Goal: Task Accomplishment & Management: Manage account settings

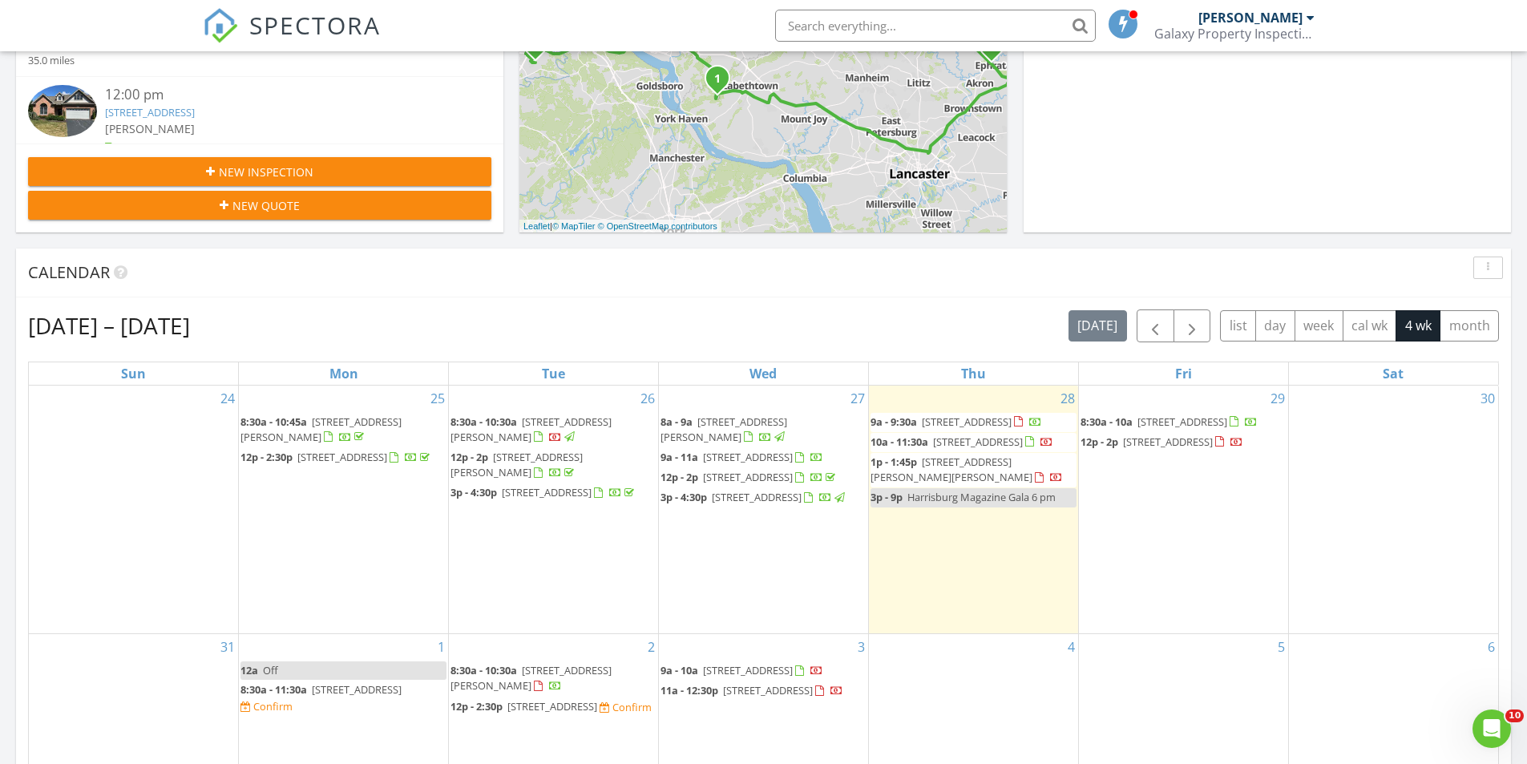
scroll to position [561, 0]
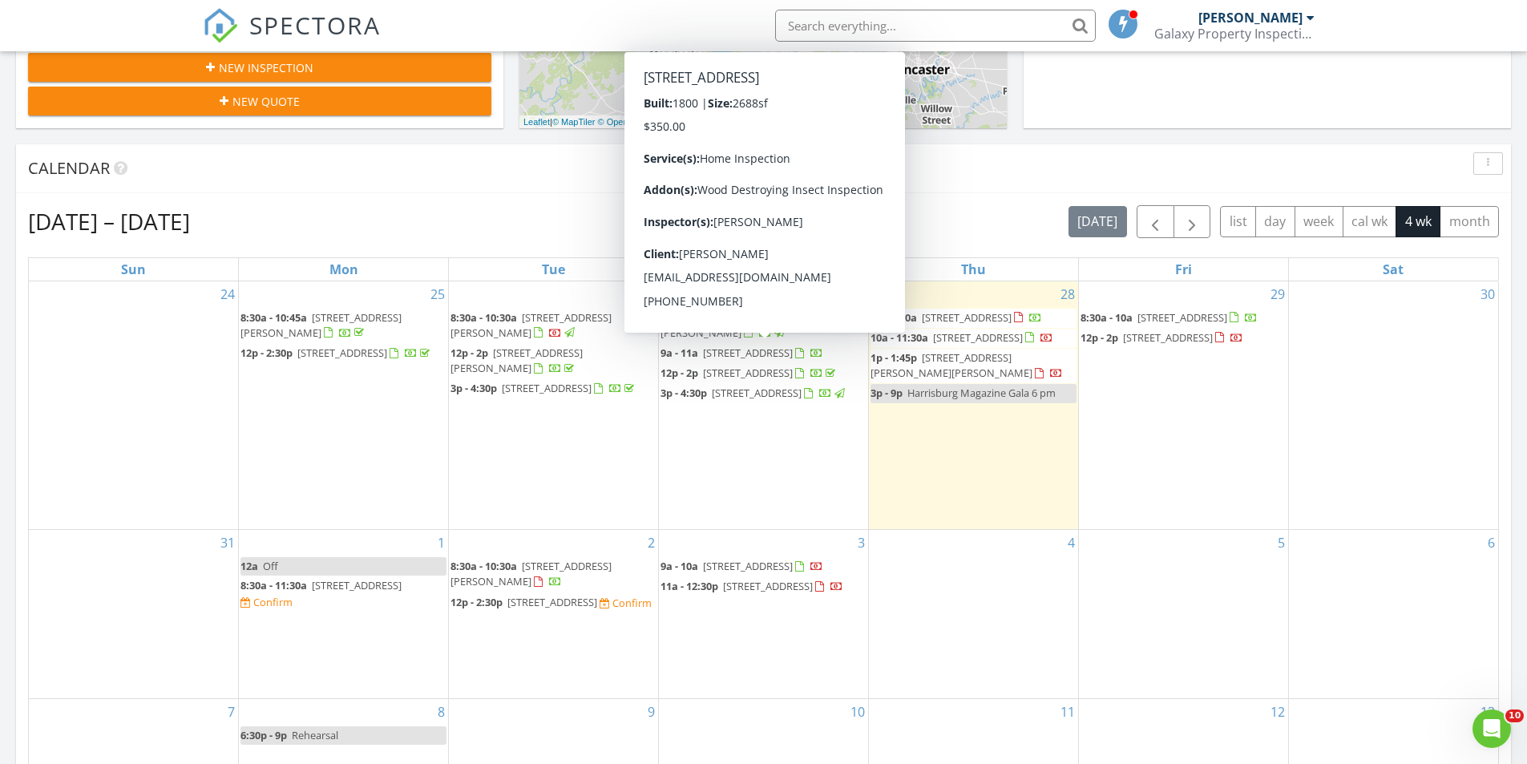
click at [737, 354] on span "327 W Main St, Ephrata 17522" at bounding box center [748, 352] width 90 height 14
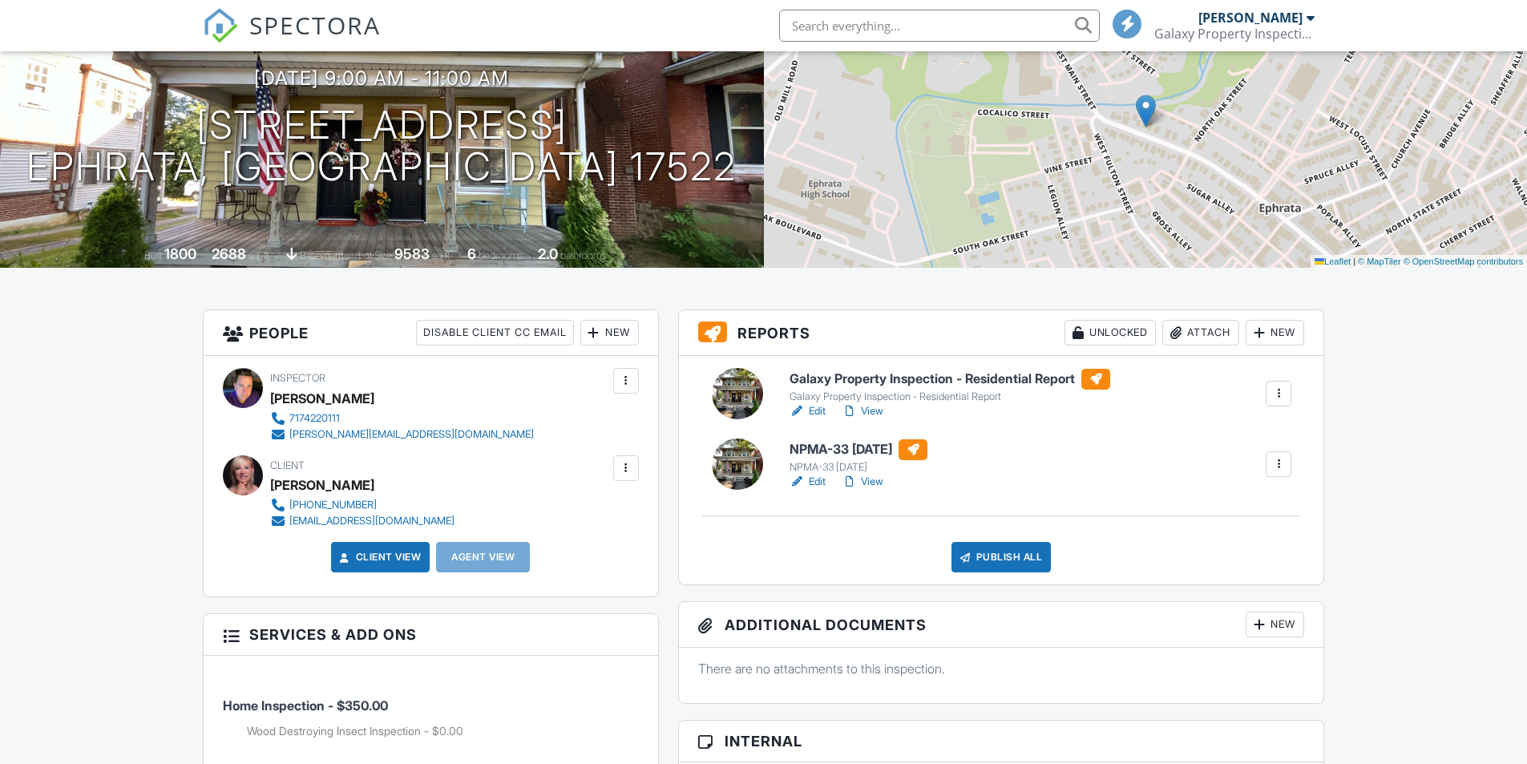
click at [872, 483] on link "View" at bounding box center [863, 482] width 42 height 16
click at [891, 378] on h6 "Galaxy Property Inspection - Residential Report" at bounding box center [949, 379] width 321 height 21
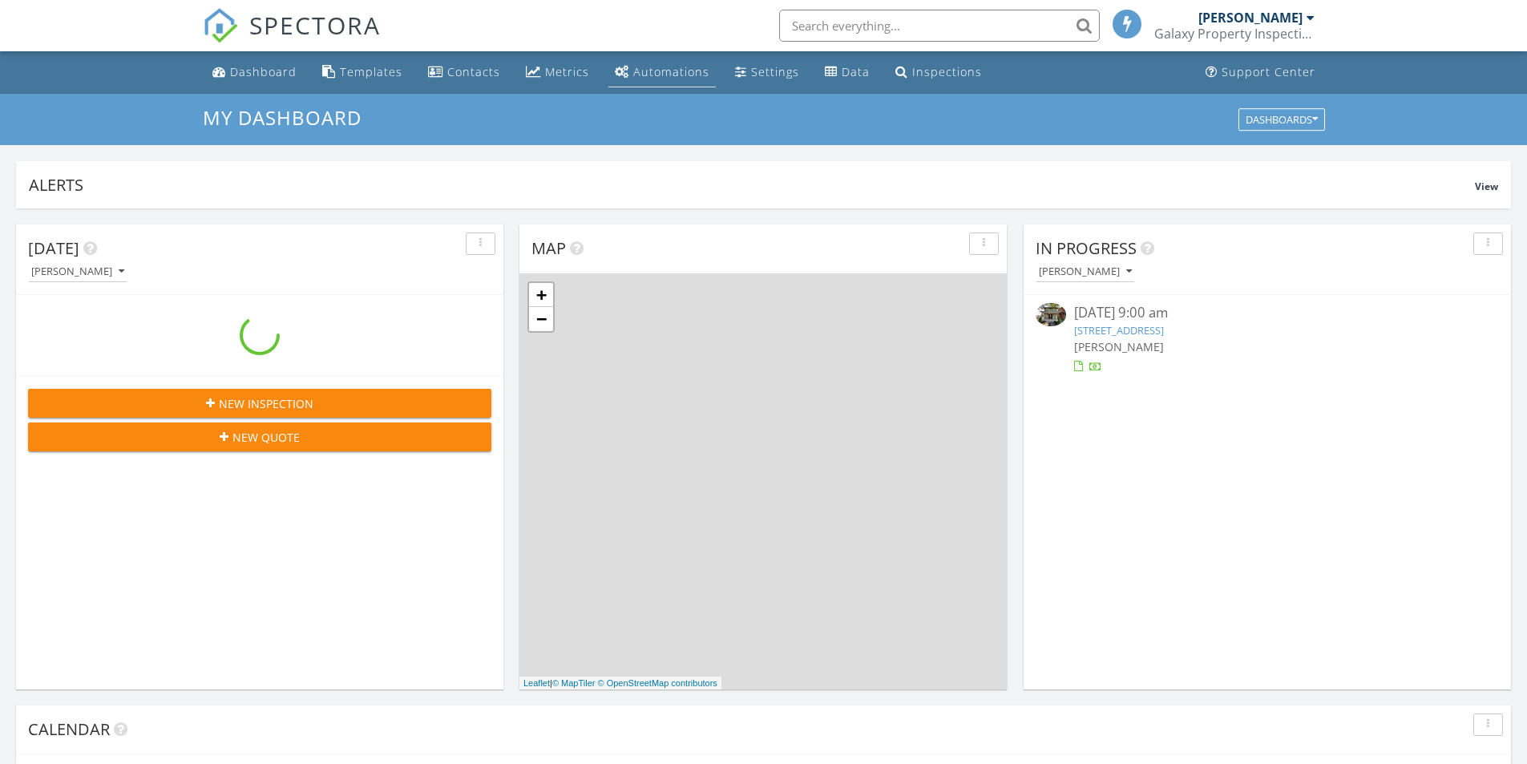
scroll to position [1484, 1552]
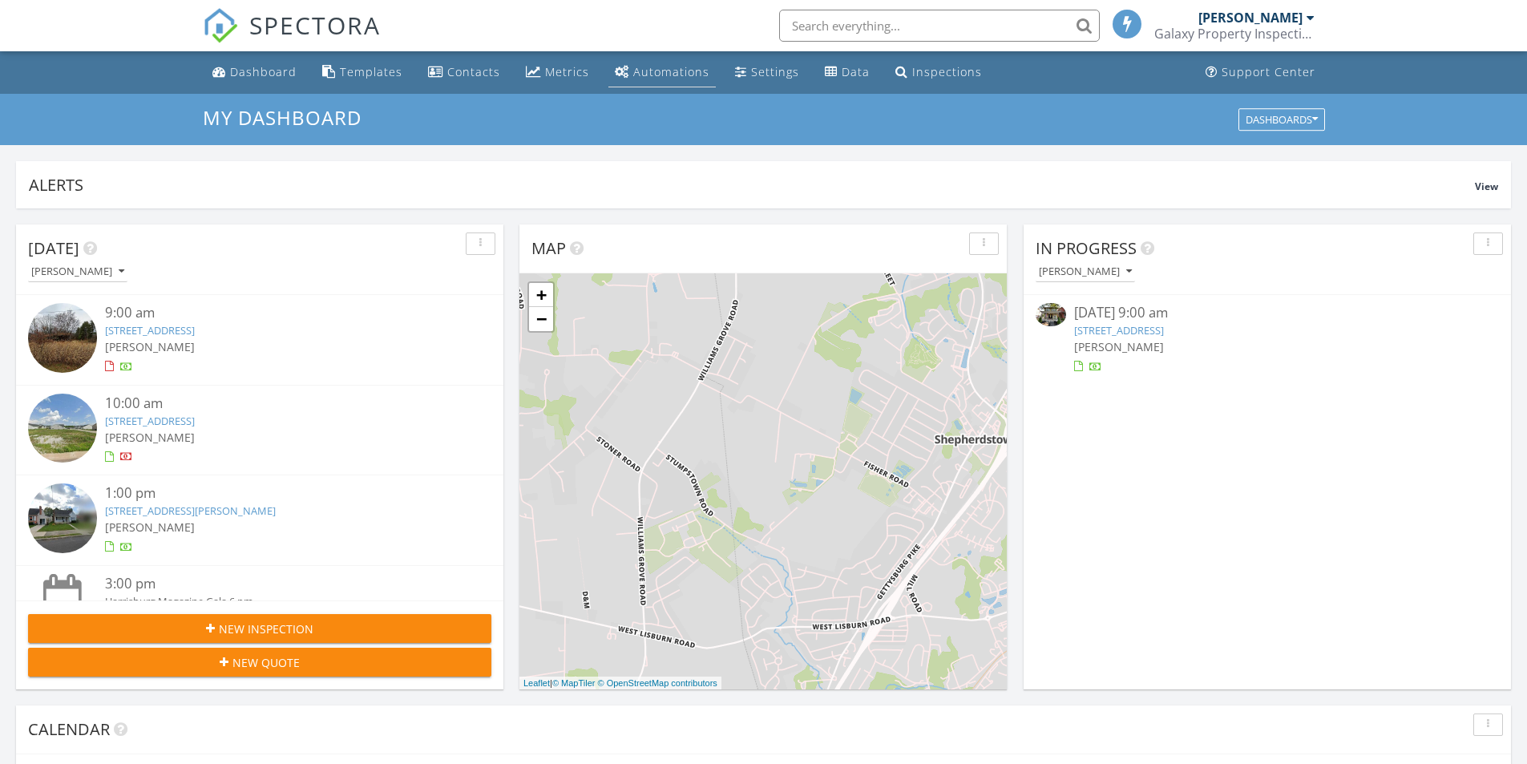
click at [652, 72] on div "Automations" at bounding box center [671, 71] width 76 height 15
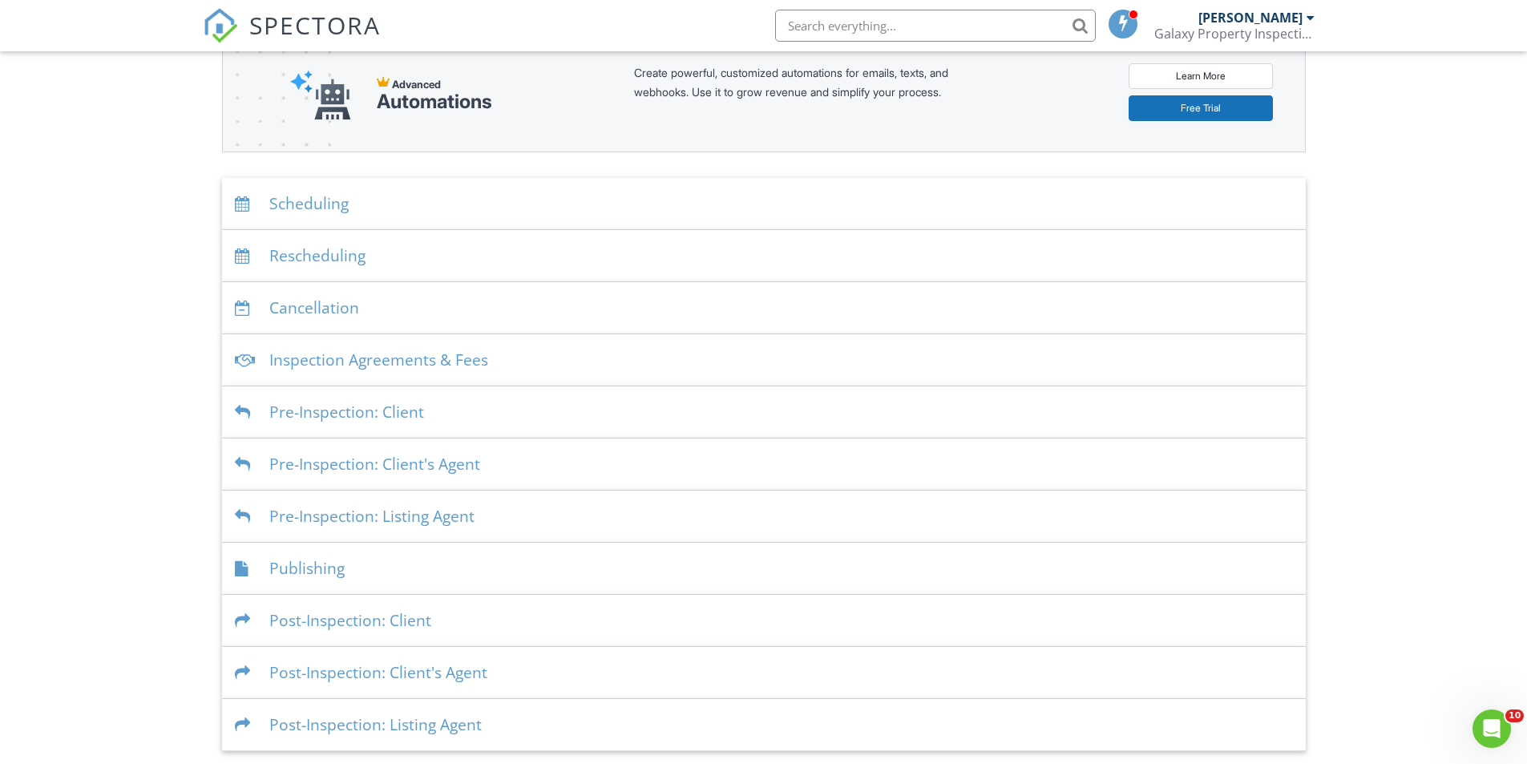
click at [353, 620] on div "Post-Inspection: Client" at bounding box center [764, 621] width 1084 height 52
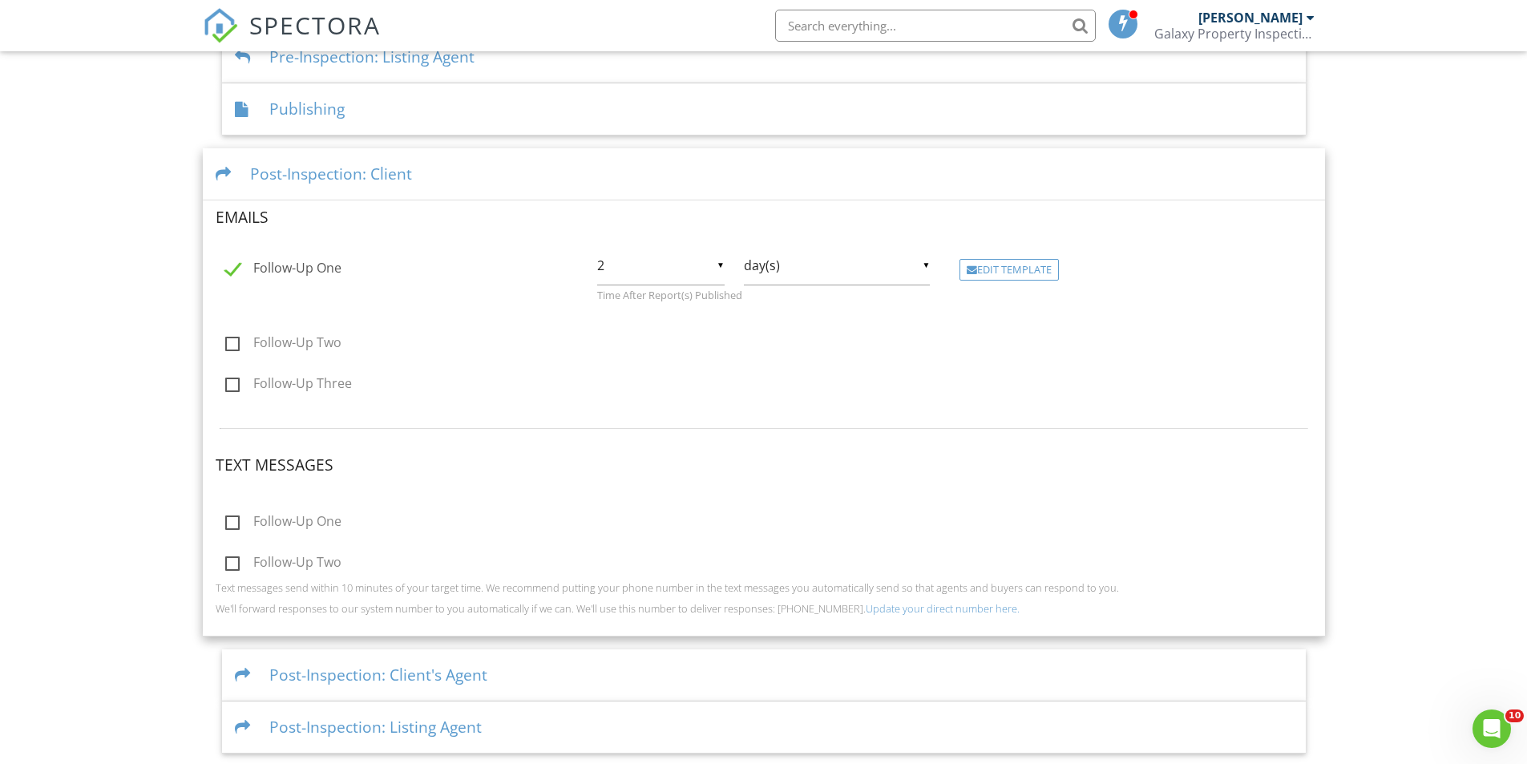
scroll to position [669, 0]
click at [1014, 266] on div "Edit Template" at bounding box center [1008, 267] width 99 height 22
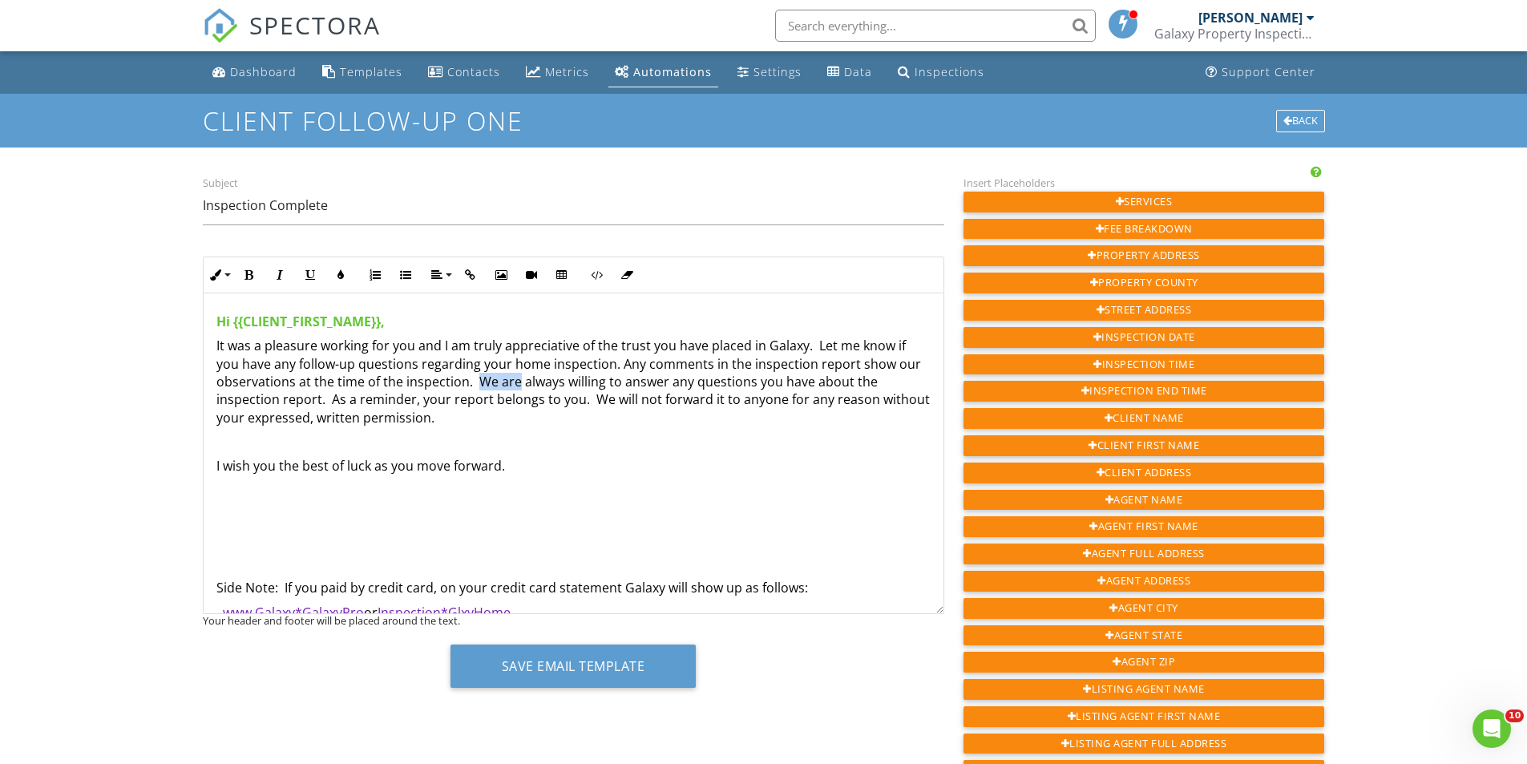
drag, startPoint x: 515, startPoint y: 382, endPoint x: 475, endPoint y: 382, distance: 40.1
click at [475, 382] on p "It was a pleasure working for you and I am truly appreciative of the trust you …" at bounding box center [573, 382] width 714 height 90
drag, startPoint x: 542, startPoint y: 400, endPoint x: 527, endPoint y: 401, distance: 14.4
click at [527, 401] on p "It was a pleasure working for you and I am truly appreciative of the trust you …" at bounding box center [573, 382] width 714 height 90
click at [390, 514] on p at bounding box center [573, 515] width 714 height 18
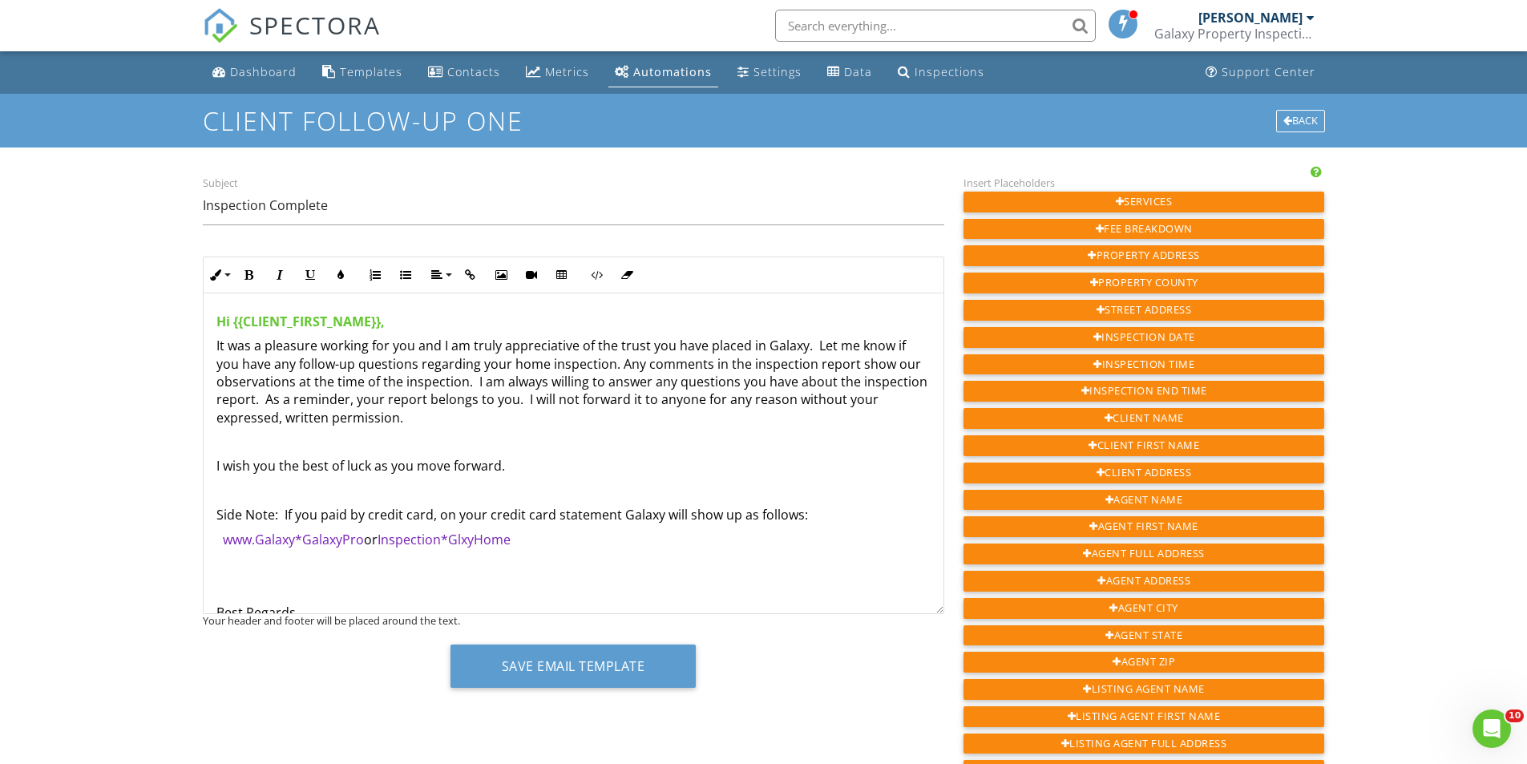
click at [545, 544] on p "www.Galaxy*GalaxyPro or Inspection*GlxyHome" at bounding box center [573, 540] width 714 height 18
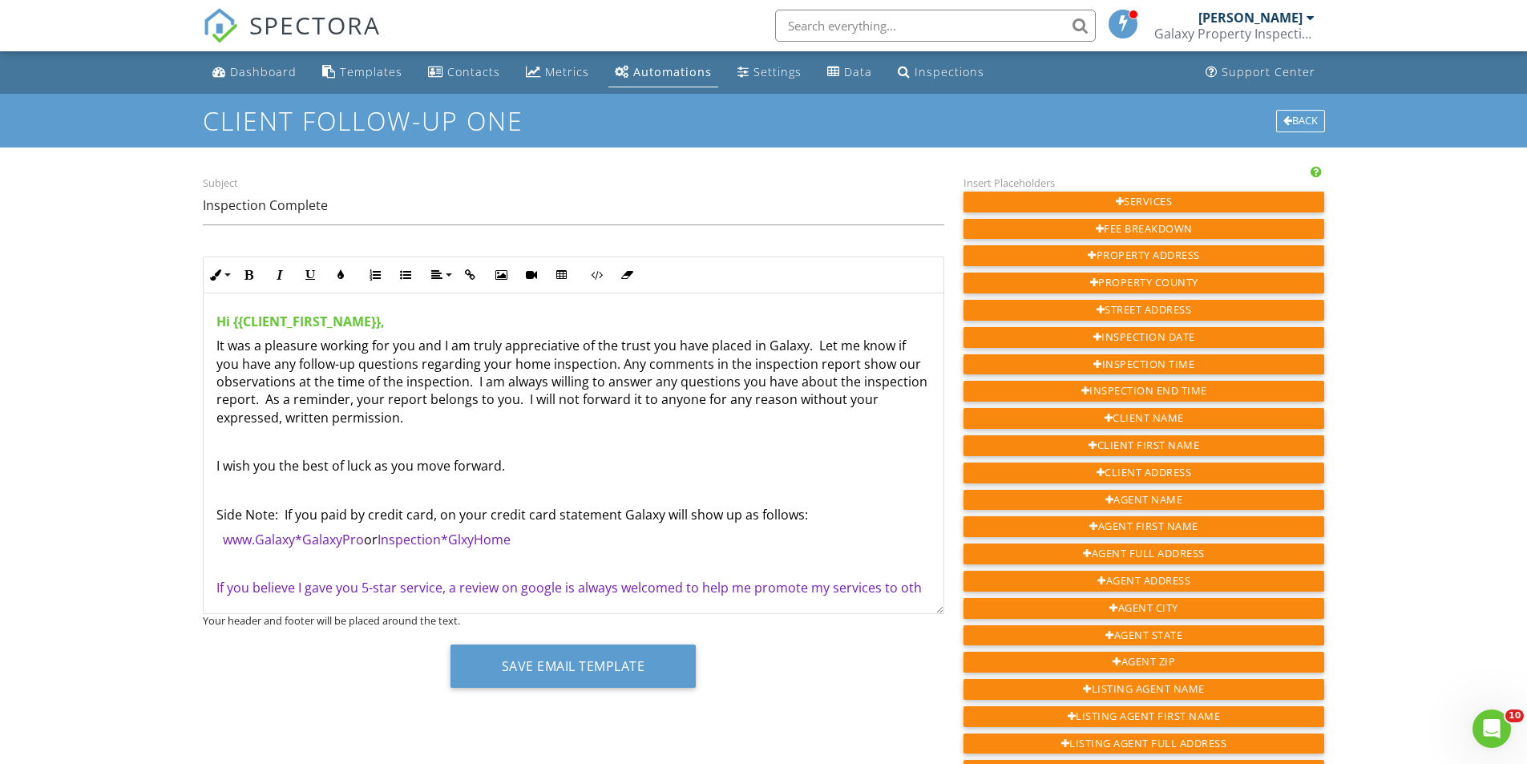
scroll to position [2, 0]
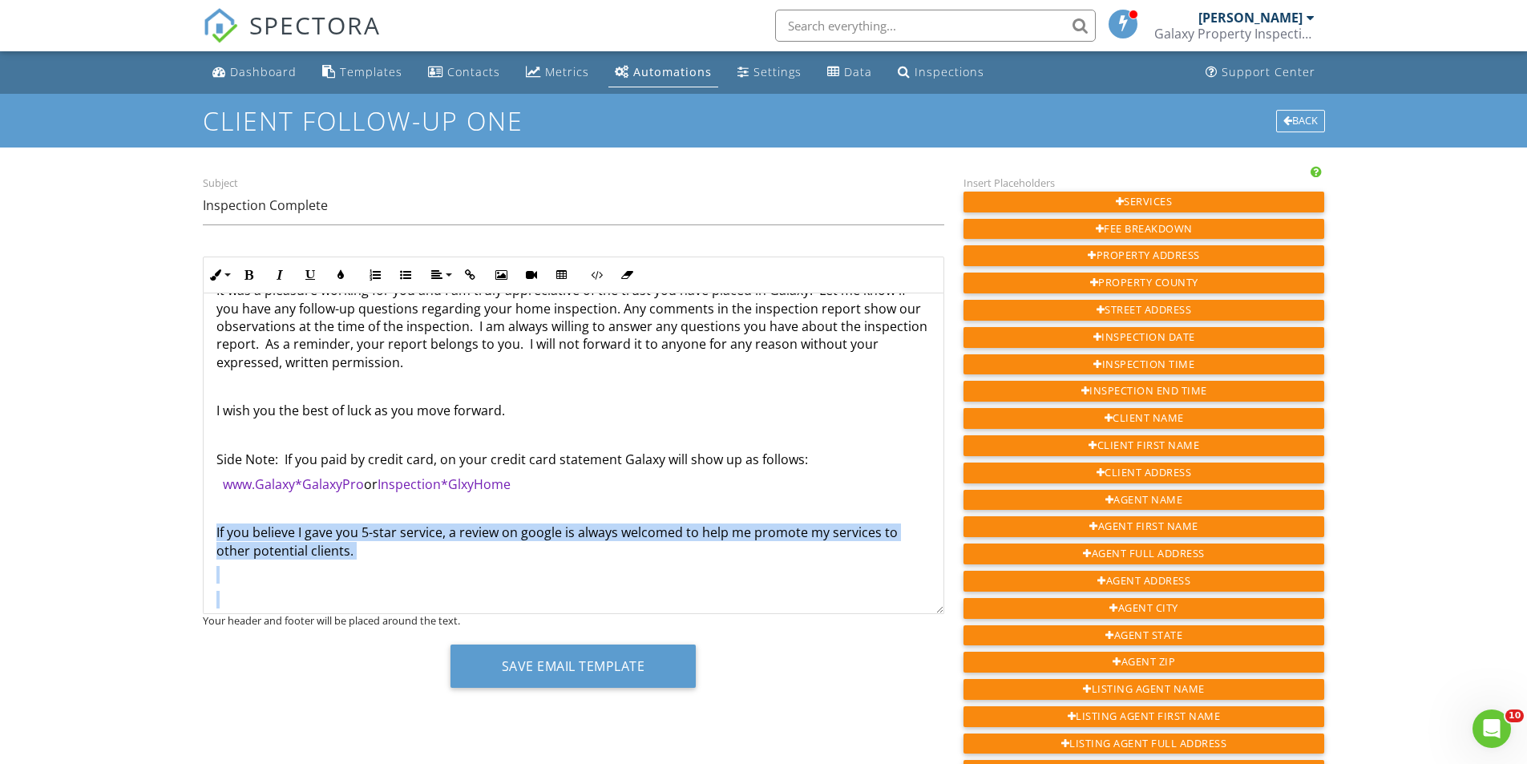
drag, startPoint x: 248, startPoint y: 584, endPoint x: 399, endPoint y: 600, distance: 151.5
click at [399, 600] on div "Hi {{CLIENT_FIRST_NAME}}, It was a pleasure working for you and I am truly appr…" at bounding box center [574, 506] width 740 height 536
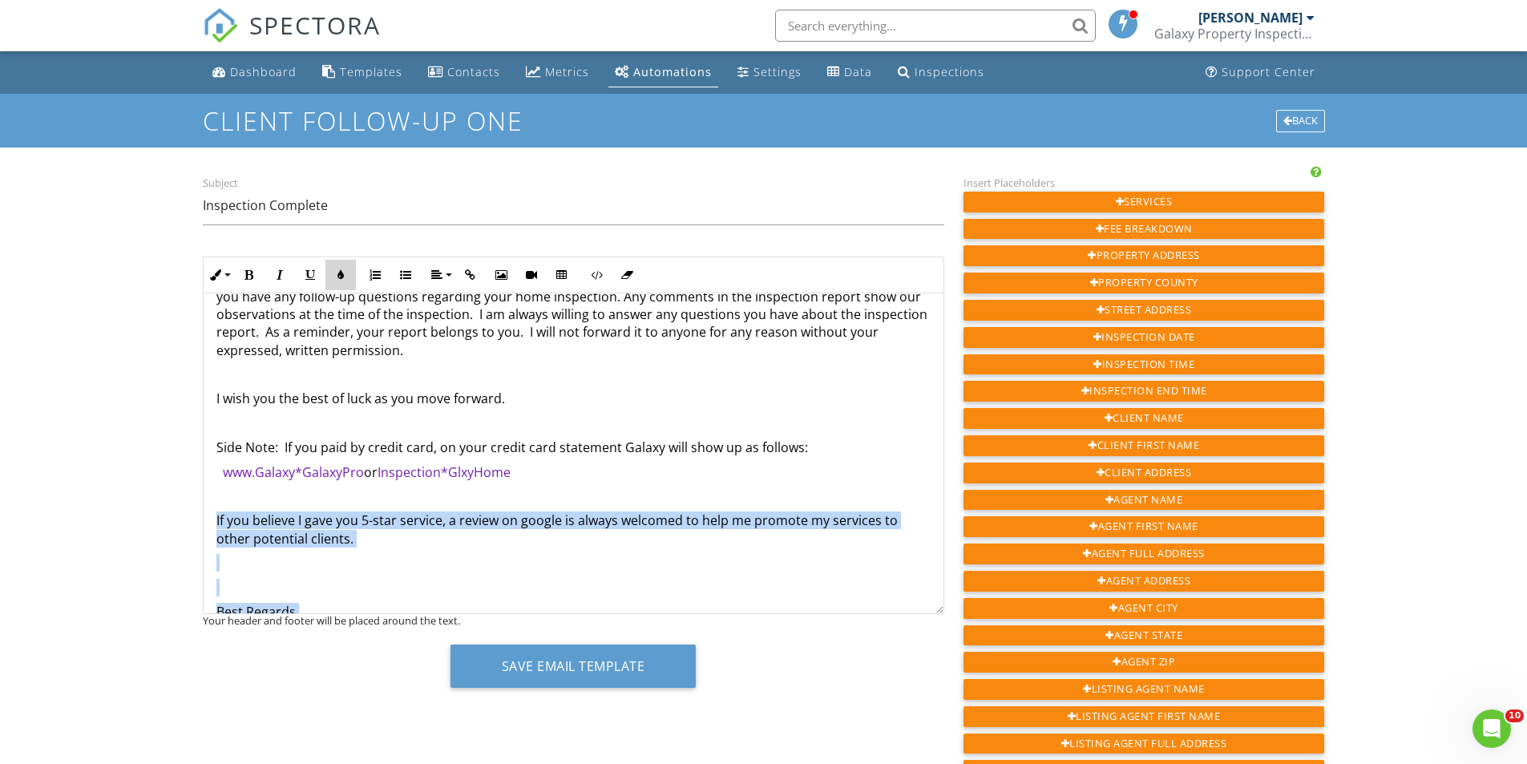
click at [346, 273] on button "Colors" at bounding box center [340, 275] width 30 height 30
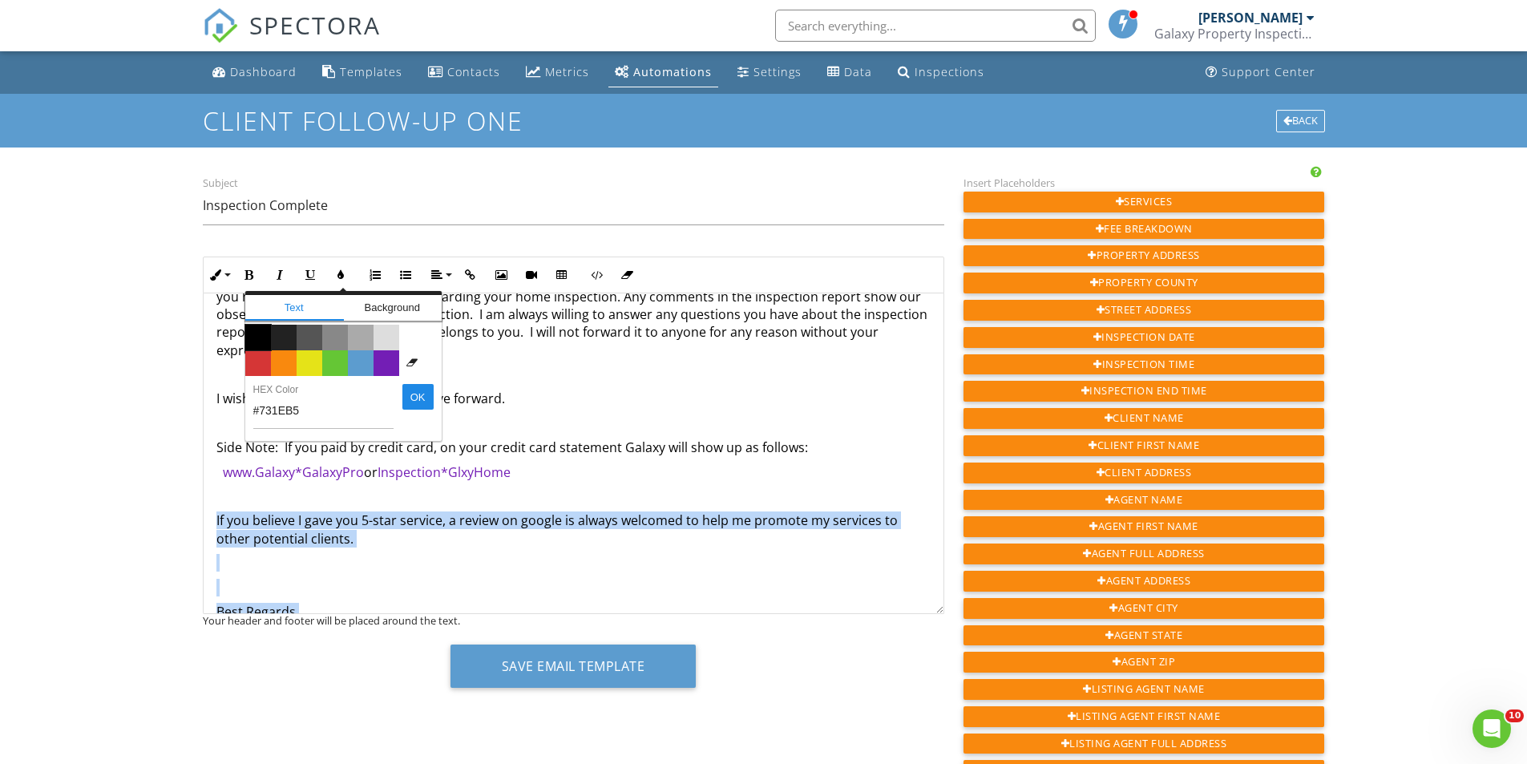
click at [259, 337] on span "Color #000000" at bounding box center [258, 338] width 26 height 26
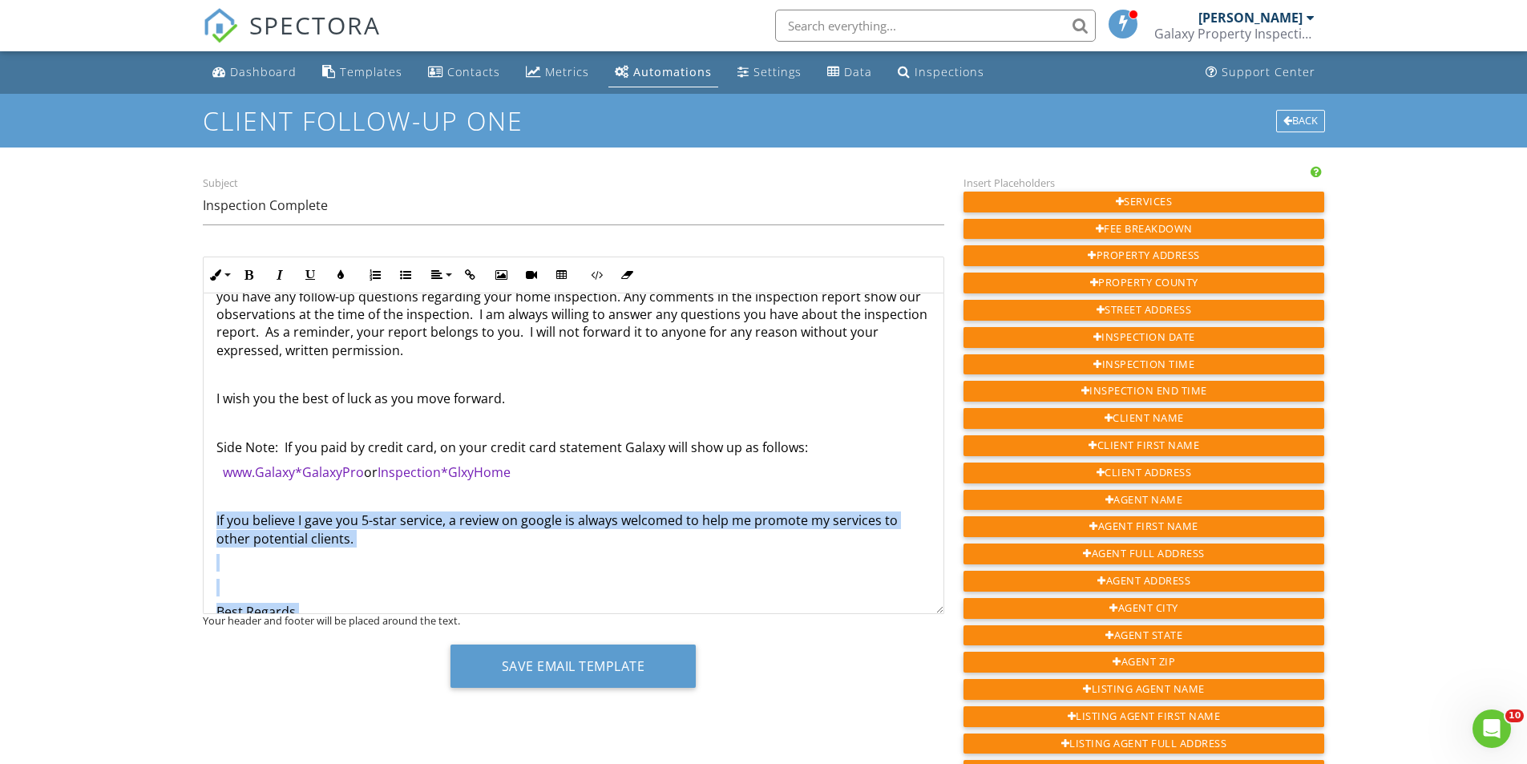
click at [362, 539] on p "If you believe I gave you 5-star service, a review on google is always welcomed…" at bounding box center [573, 529] width 714 height 36
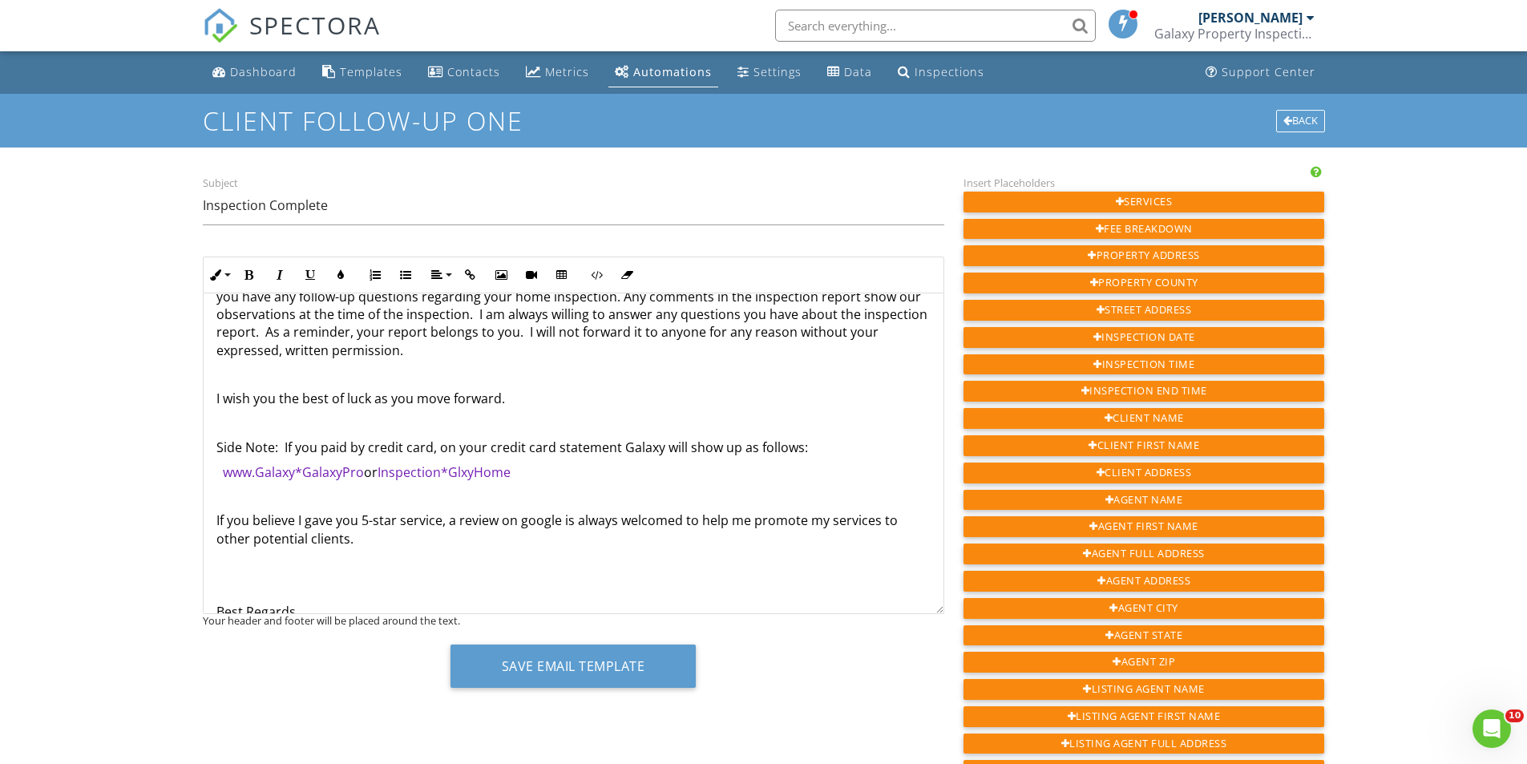
click at [373, 545] on p "If you believe I gave you 5-star service, a review on google is always welcomed…" at bounding box center [573, 529] width 714 height 36
drag, startPoint x: 628, startPoint y: 543, endPoint x: 361, endPoint y: 537, distance: 266.2
click at [361, 537] on p "If you believe I gave you 5-star service, a review on google is always welcomed…" at bounding box center [573, 529] width 714 height 36
drag, startPoint x: 619, startPoint y: 540, endPoint x: 363, endPoint y: 540, distance: 255.7
click at [363, 540] on p "If you believe I gave you 5-star service, a review on google is always welcomed…" at bounding box center [573, 529] width 714 height 36
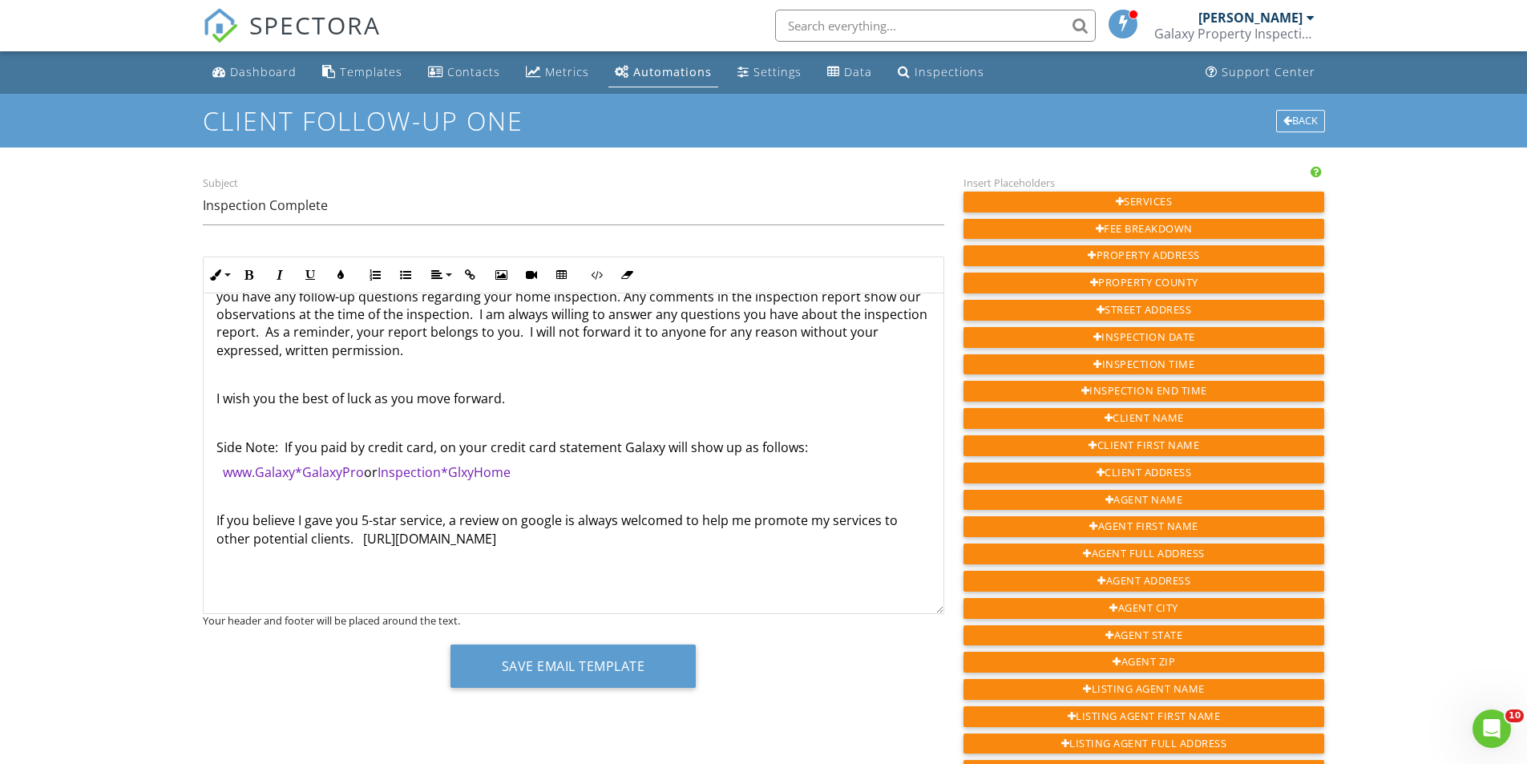
drag, startPoint x: 414, startPoint y: 541, endPoint x: 652, endPoint y: 549, distance: 238.2
click at [652, 549] on div "Hi {{CLIENT_FIRST_NAME}}, It was a pleasure working for you and I am truly appr…" at bounding box center [574, 506] width 740 height 560
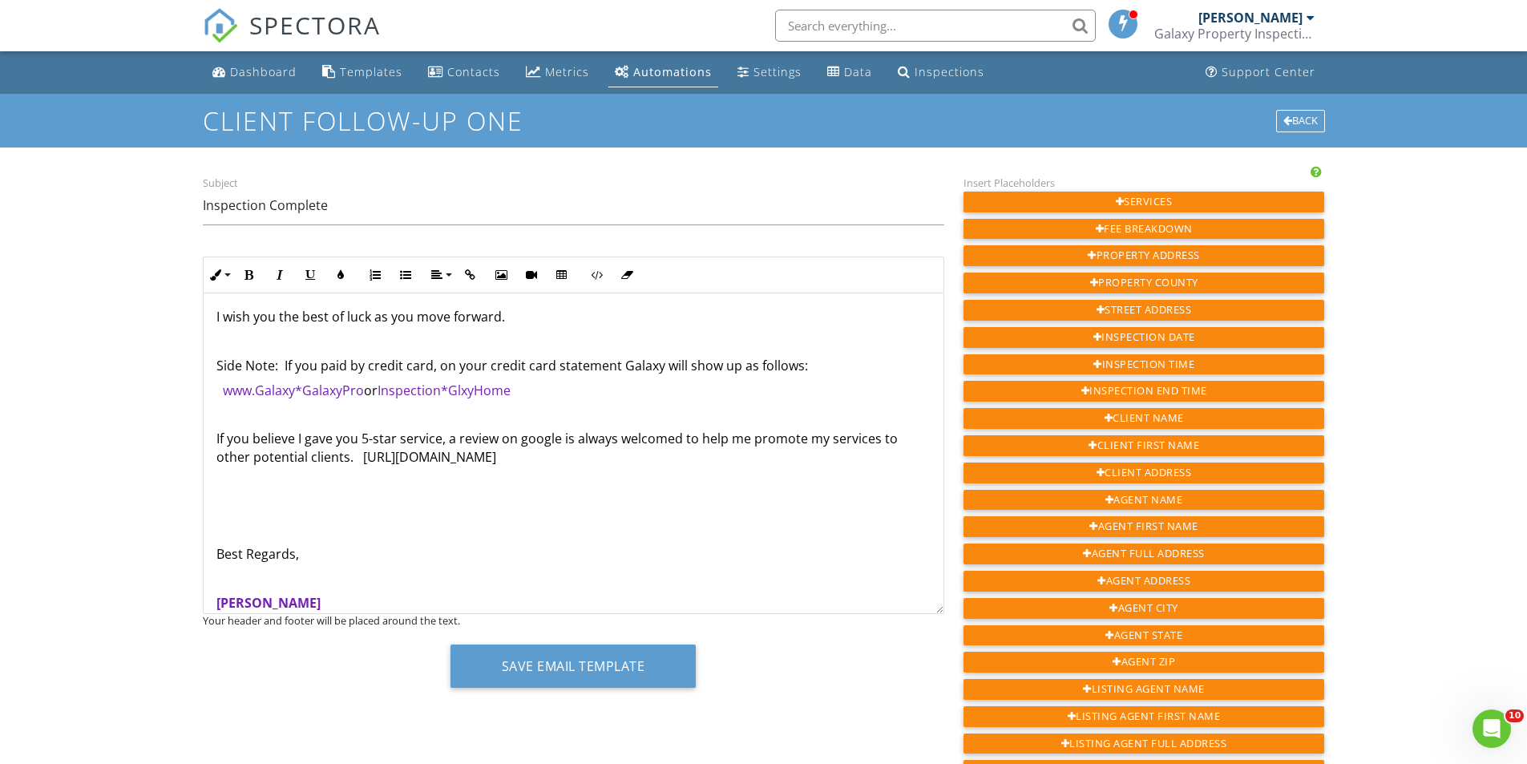
scroll to position [228, 0]
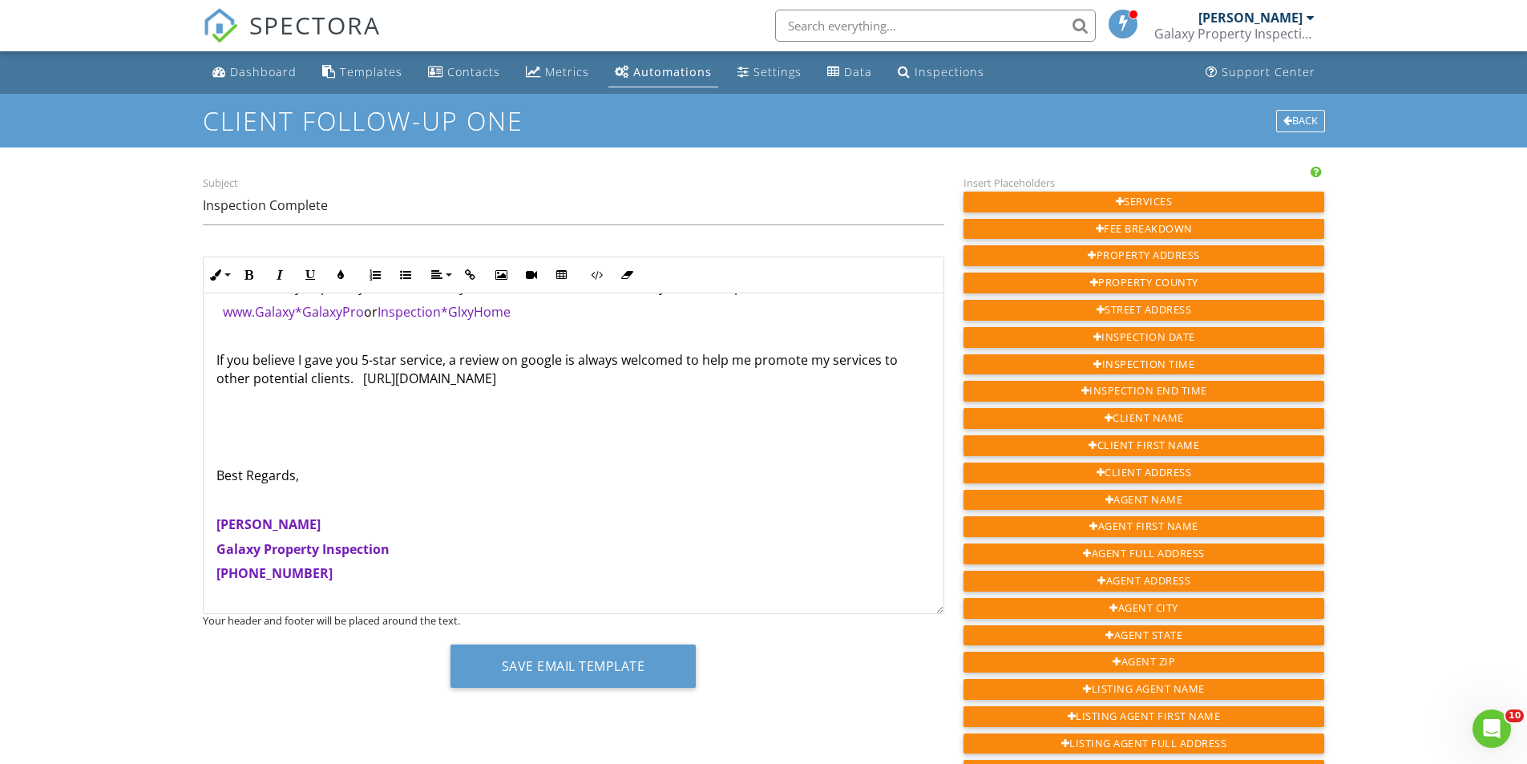
click at [268, 435] on p at bounding box center [573, 427] width 714 height 18
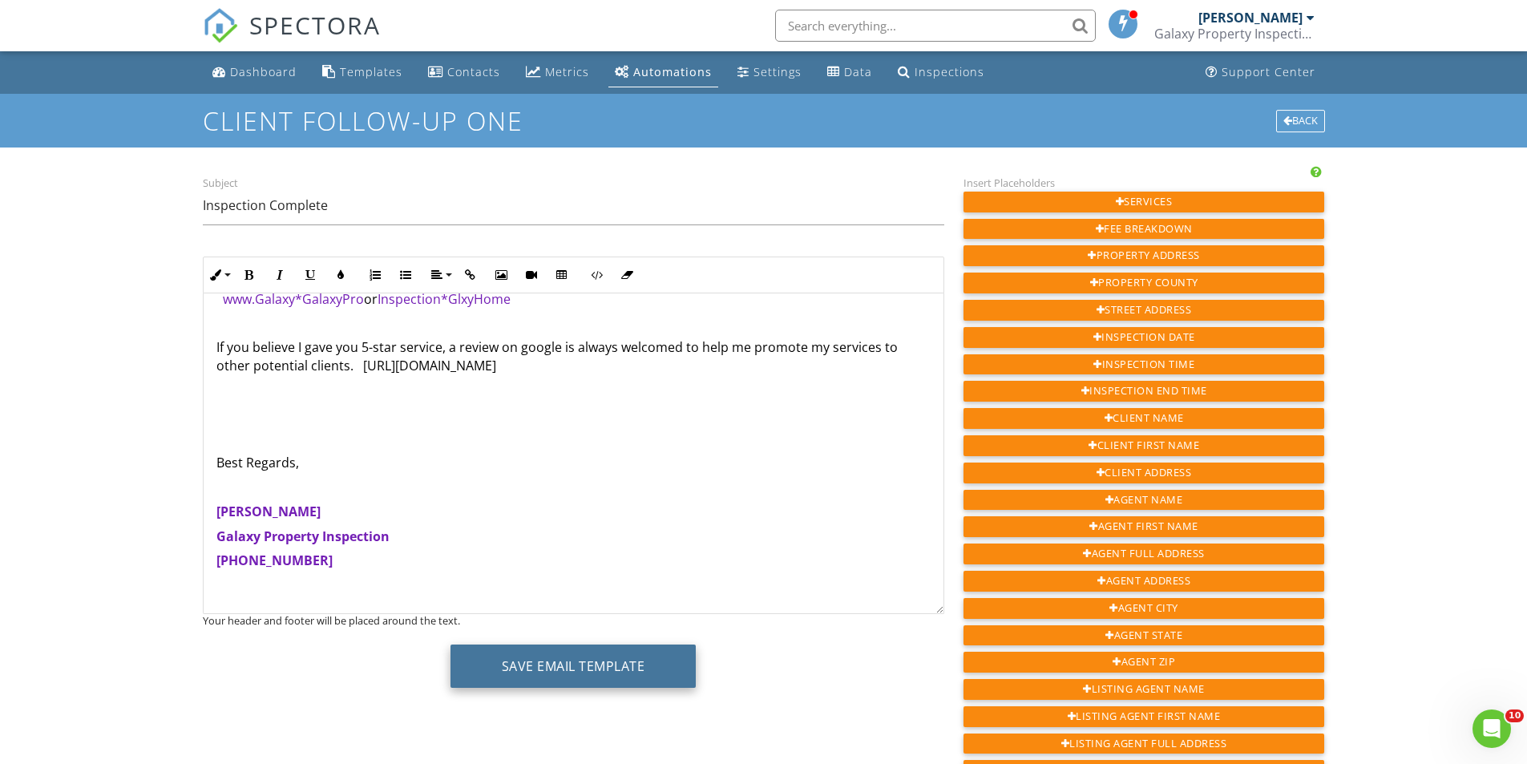
click at [567, 664] on button "Save Email Template" at bounding box center [573, 665] width 246 height 43
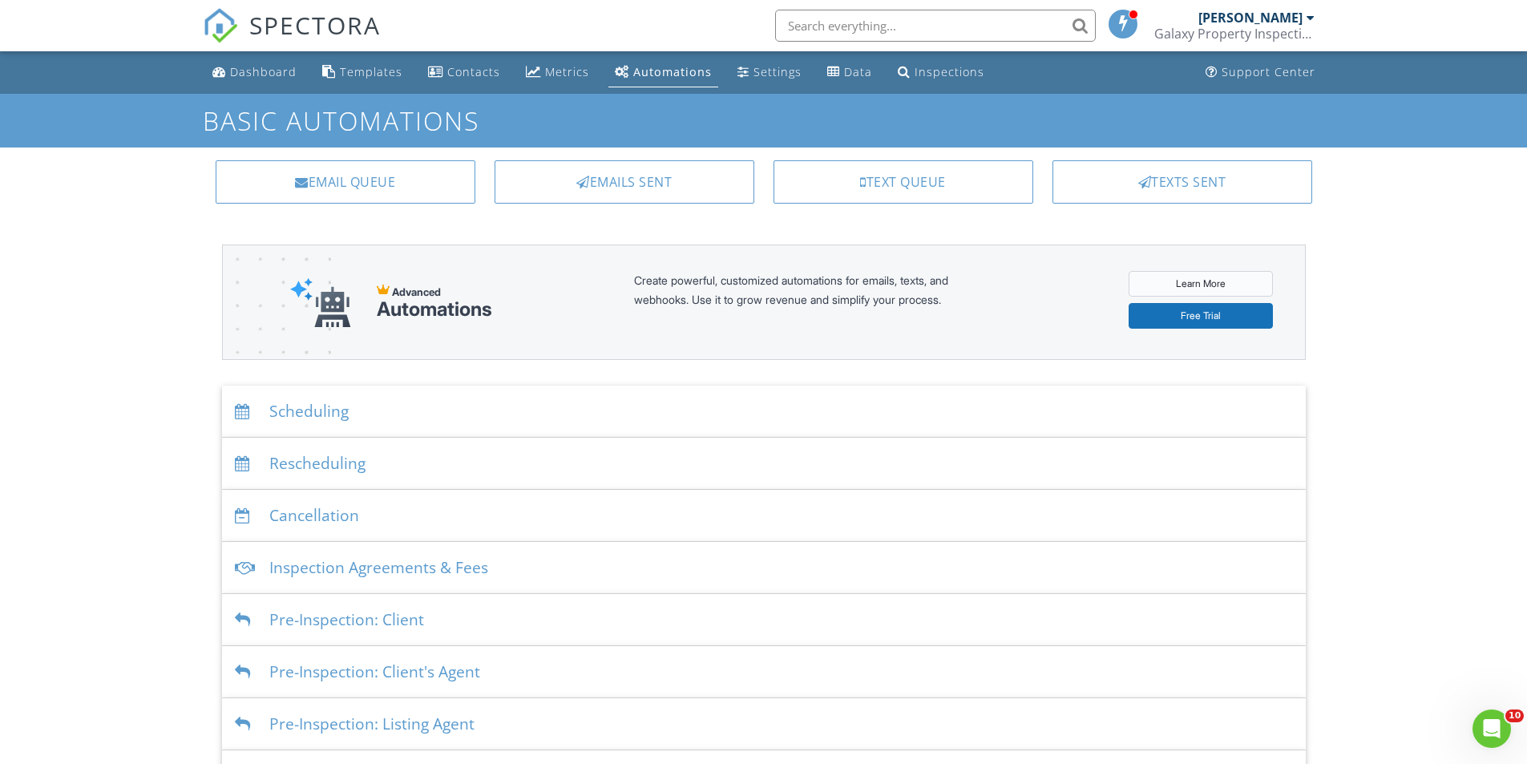
click at [1205, 284] on link "Learn More" at bounding box center [1201, 284] width 144 height 26
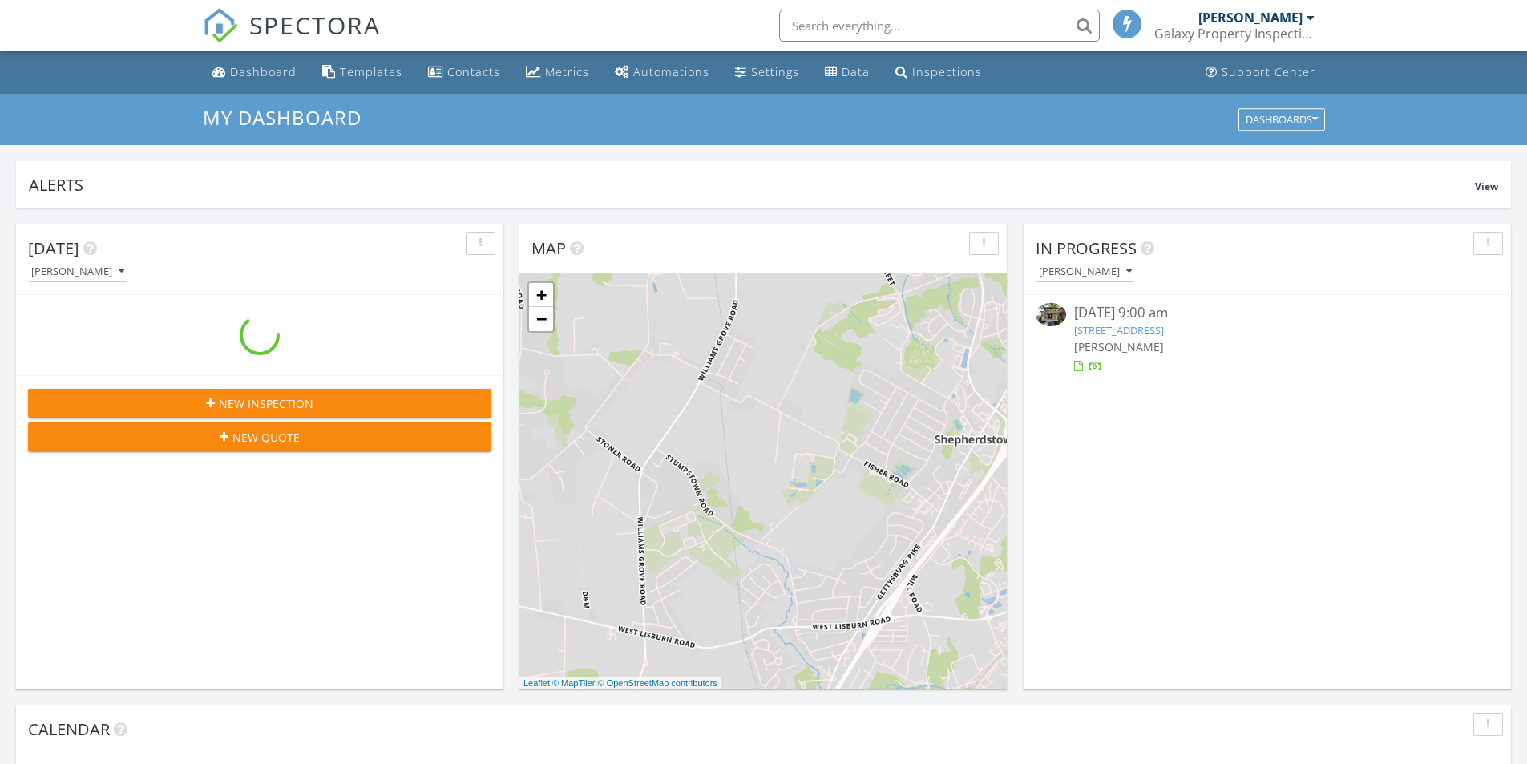
scroll to position [1484, 1552]
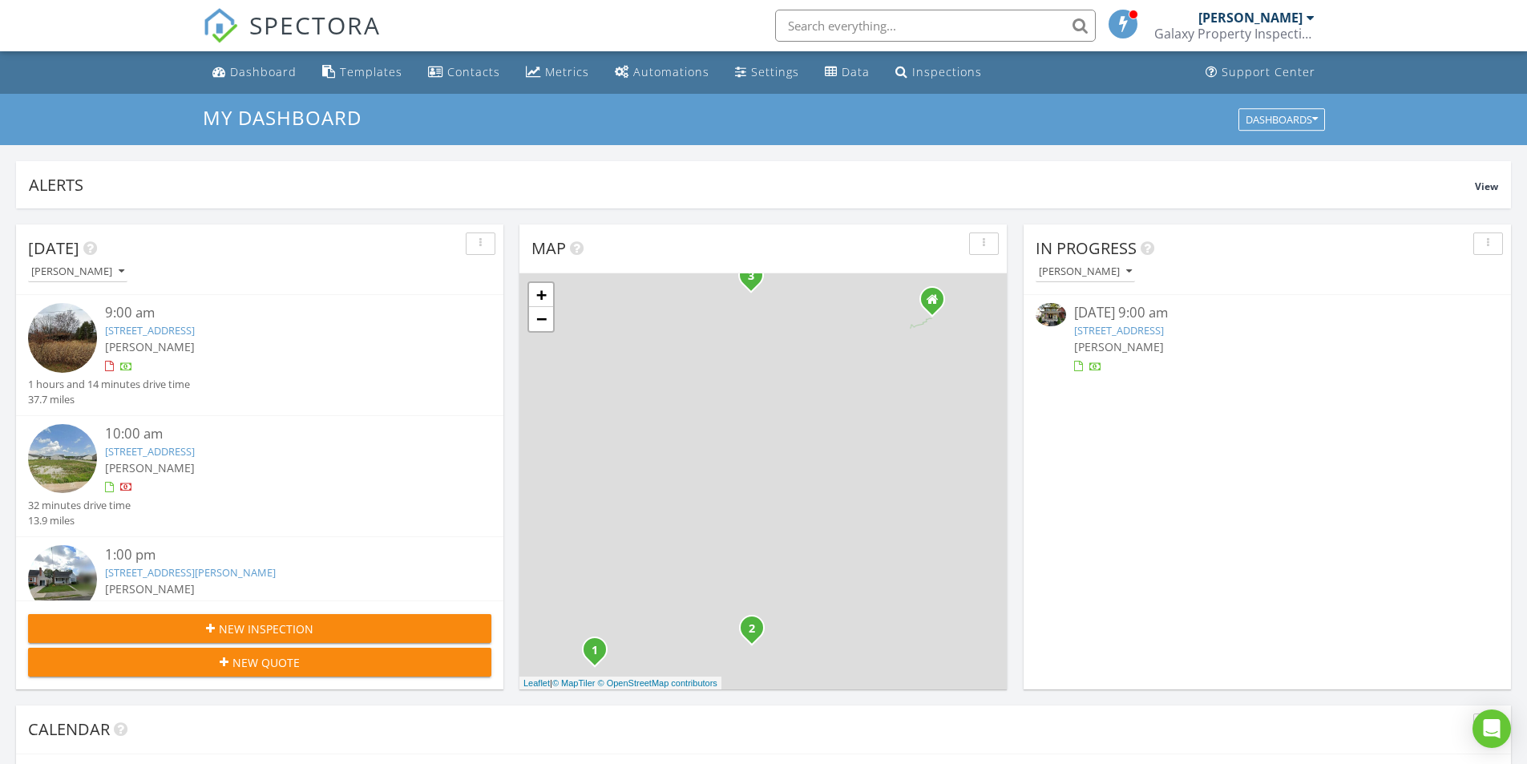
click at [1124, 329] on link "327 W Main St, Ephrata, PA 17522" at bounding box center [1119, 330] width 90 height 14
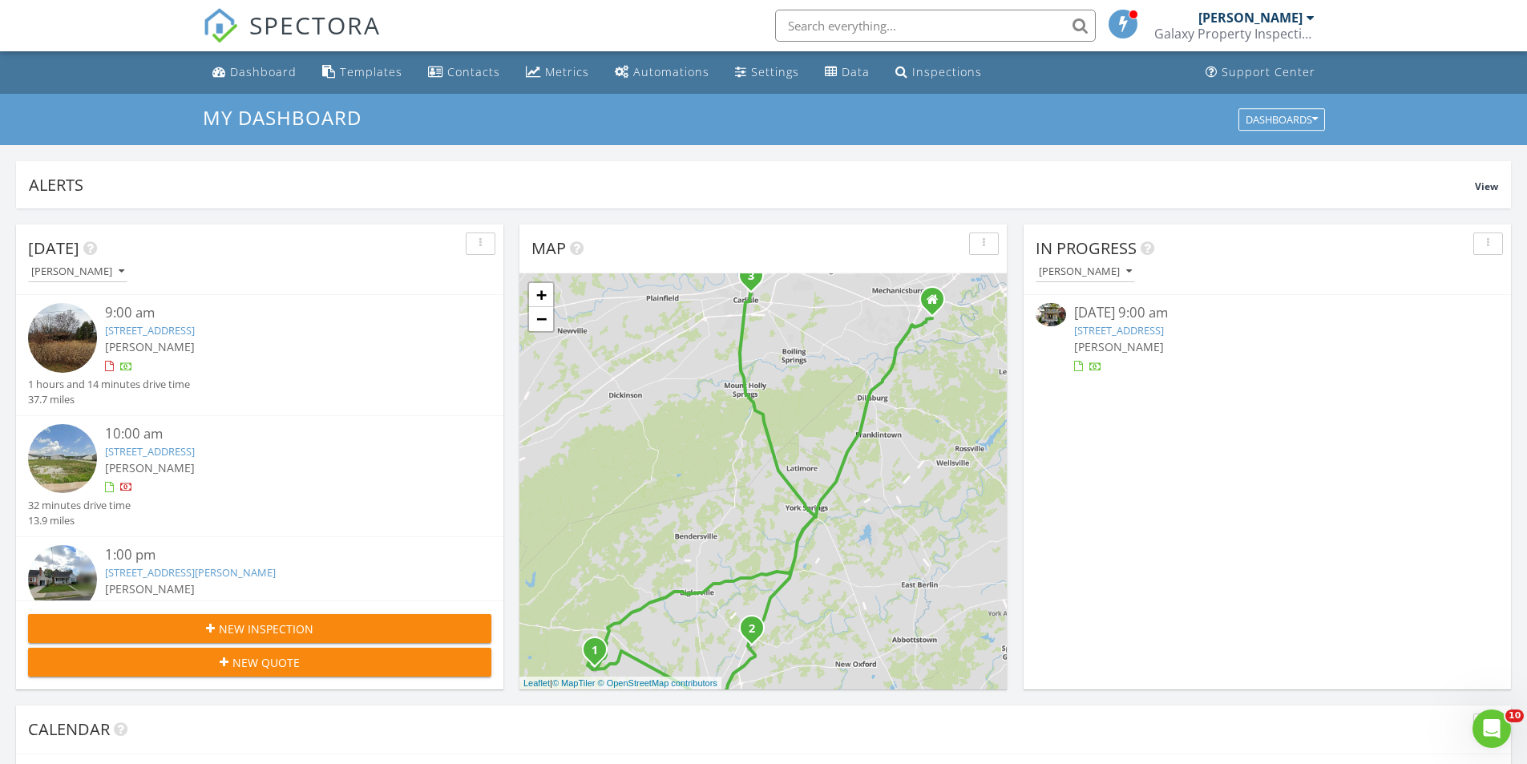
scroll to position [0, 0]
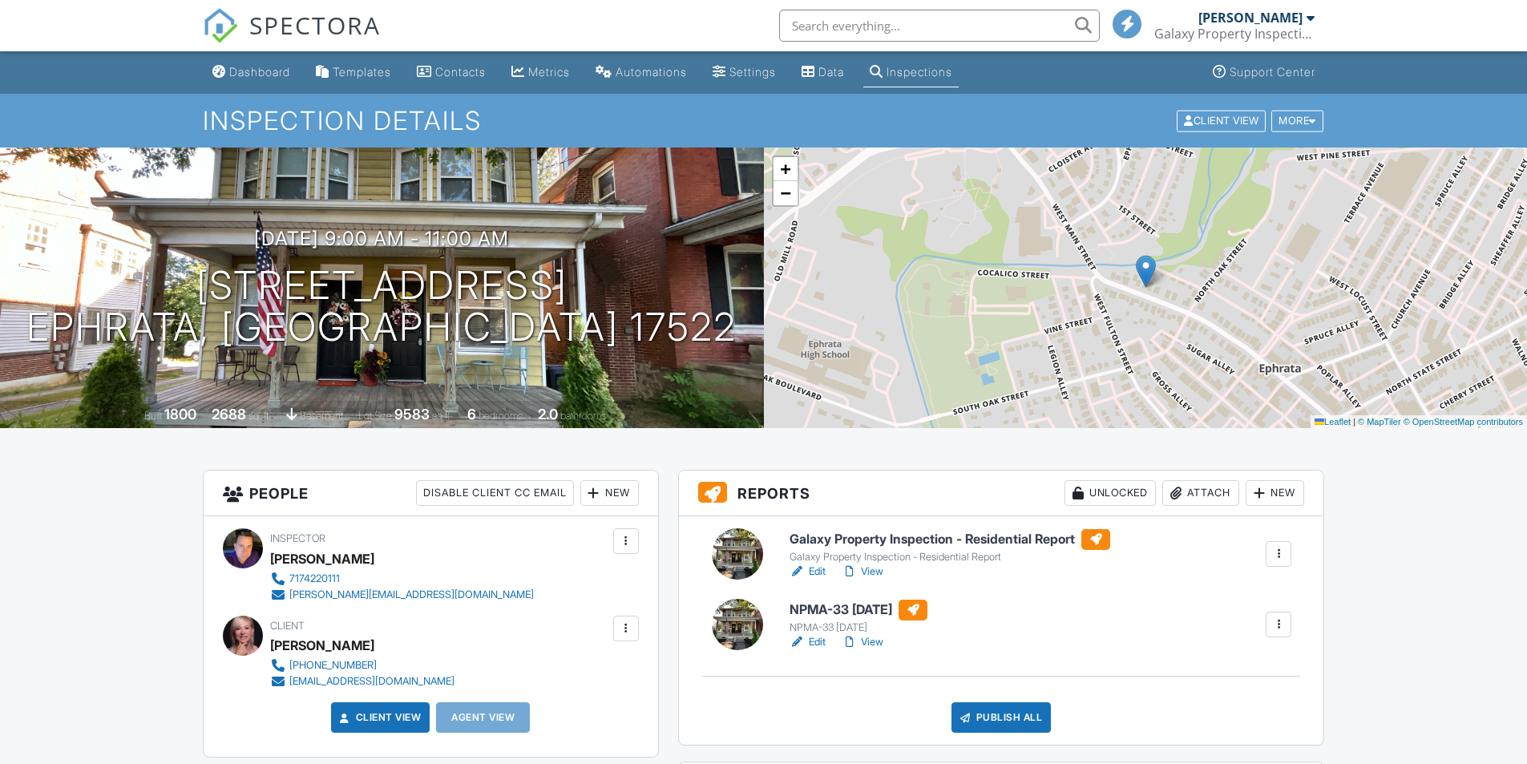
click at [1005, 714] on div "Publish All" at bounding box center [1001, 717] width 100 height 30
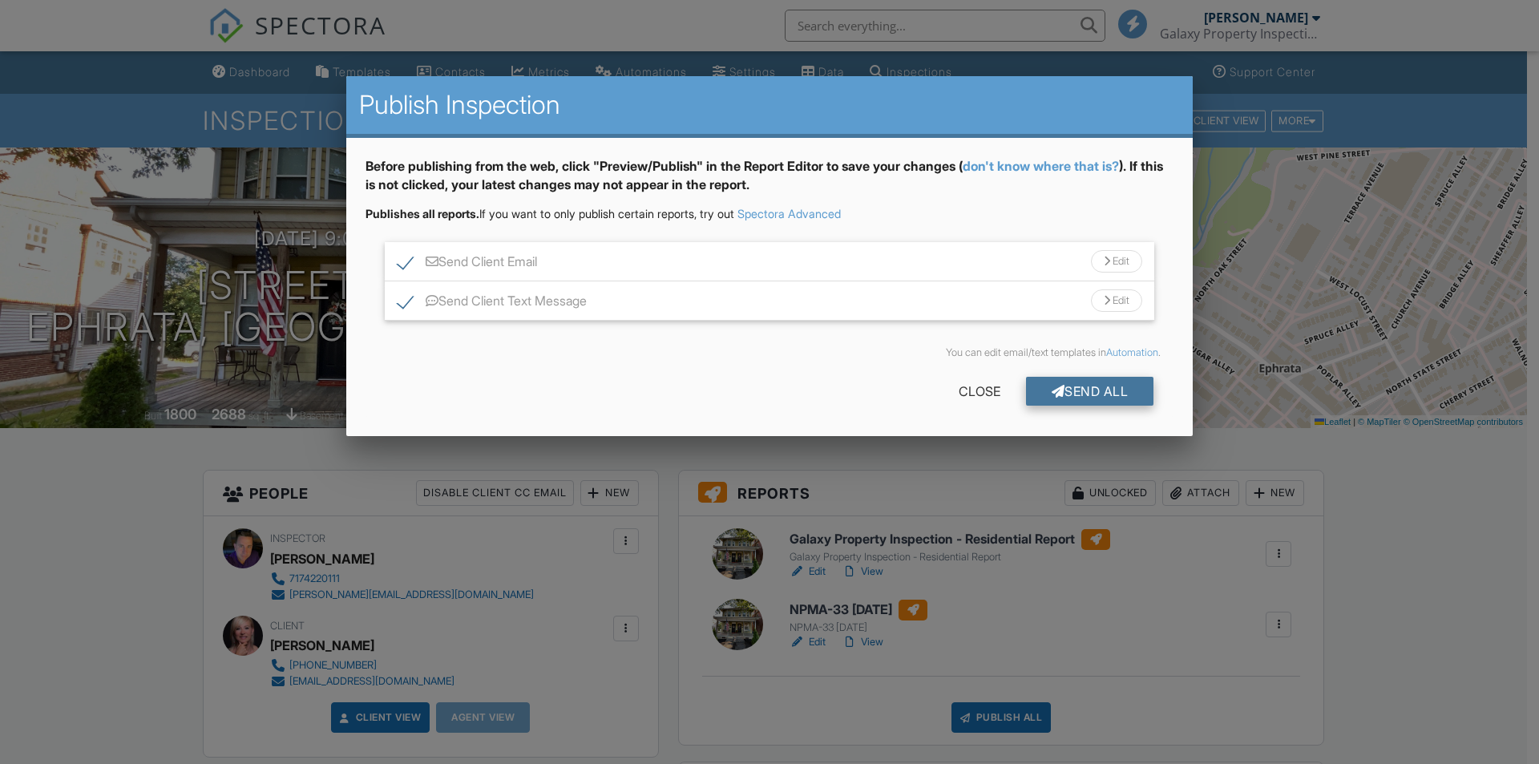
click at [1088, 391] on div "Send All" at bounding box center [1090, 391] width 128 height 29
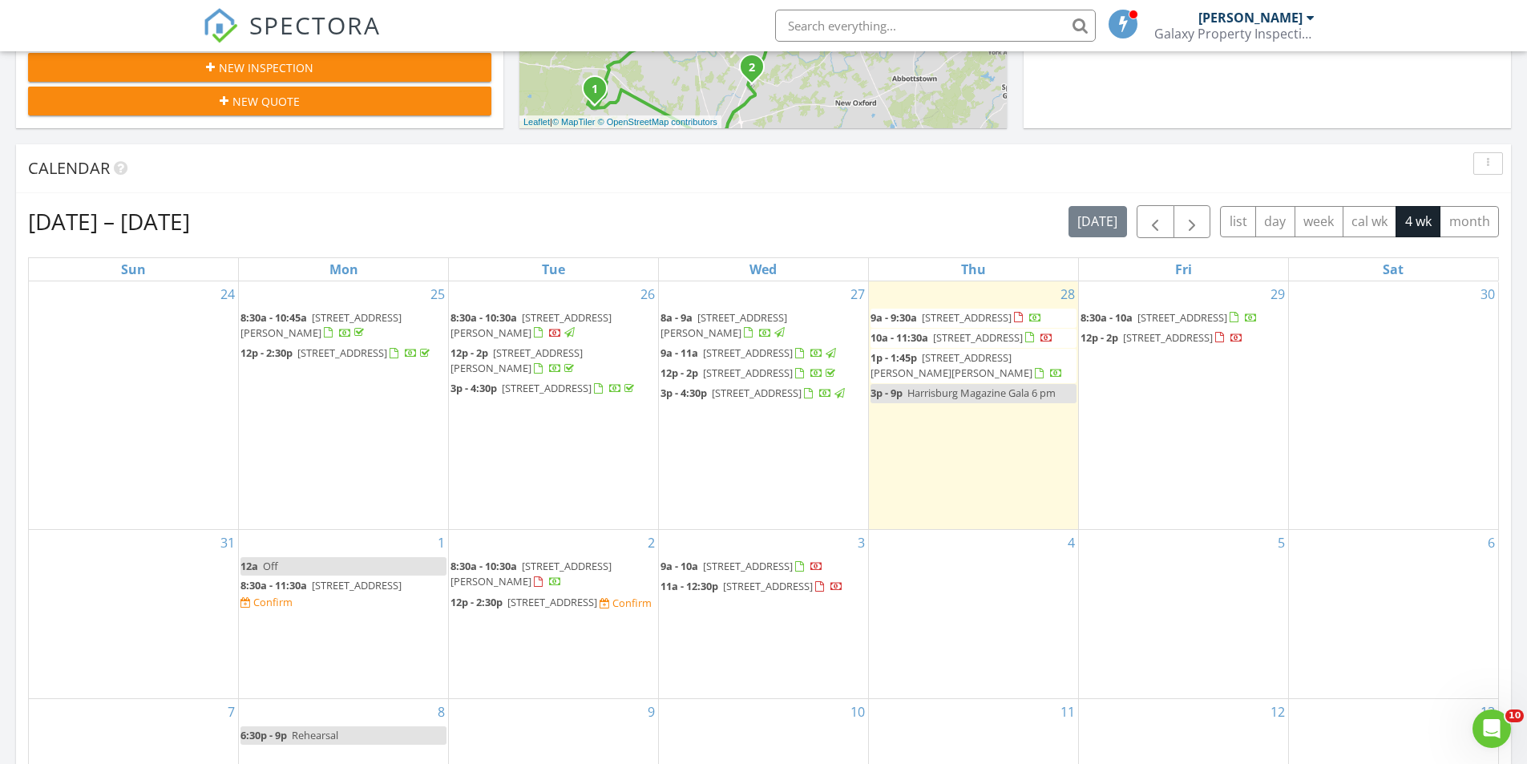
scroll to position [481, 0]
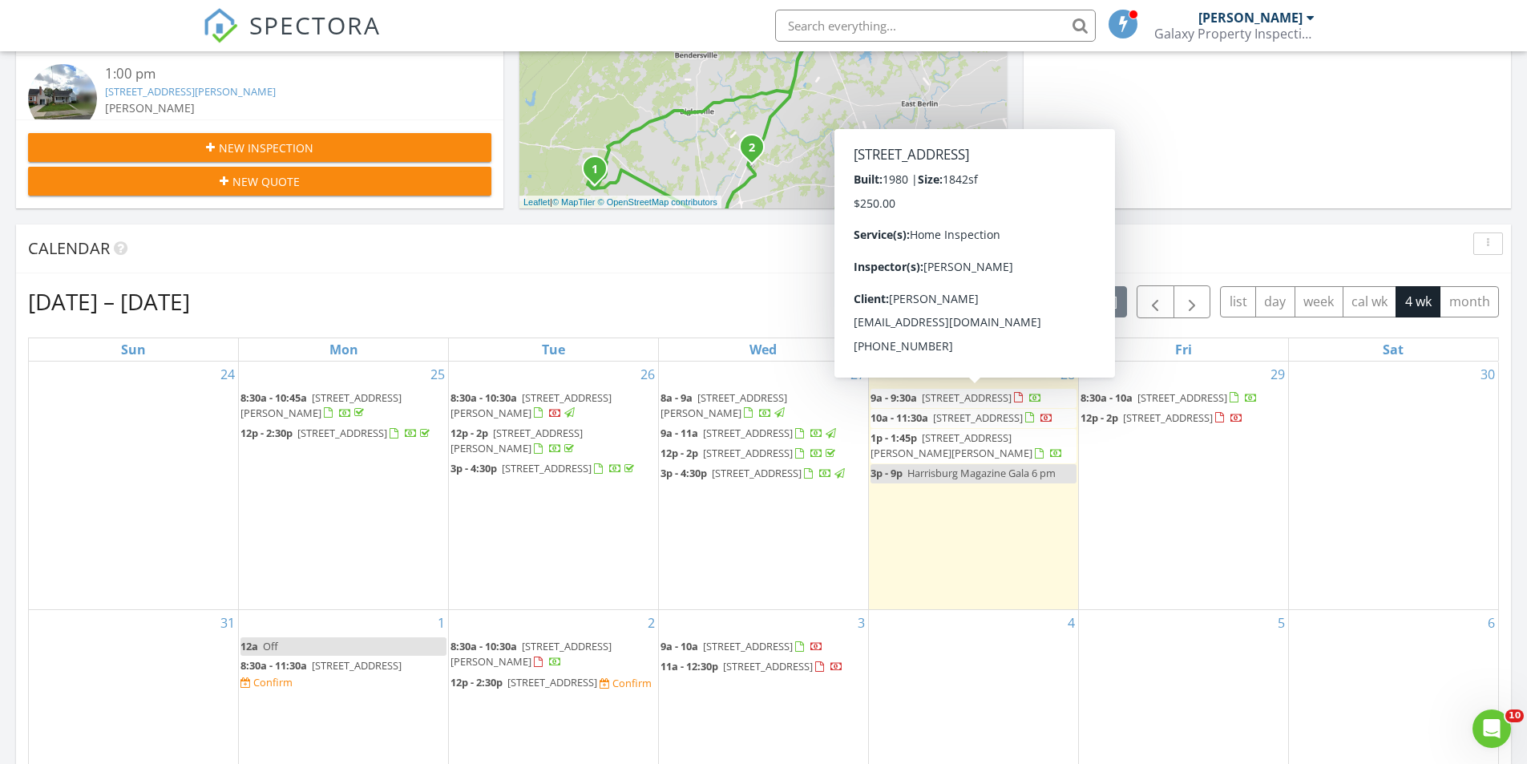
click at [951, 399] on span "491 Poplar Springs Rd, Orrtanna 17353" at bounding box center [967, 397] width 90 height 14
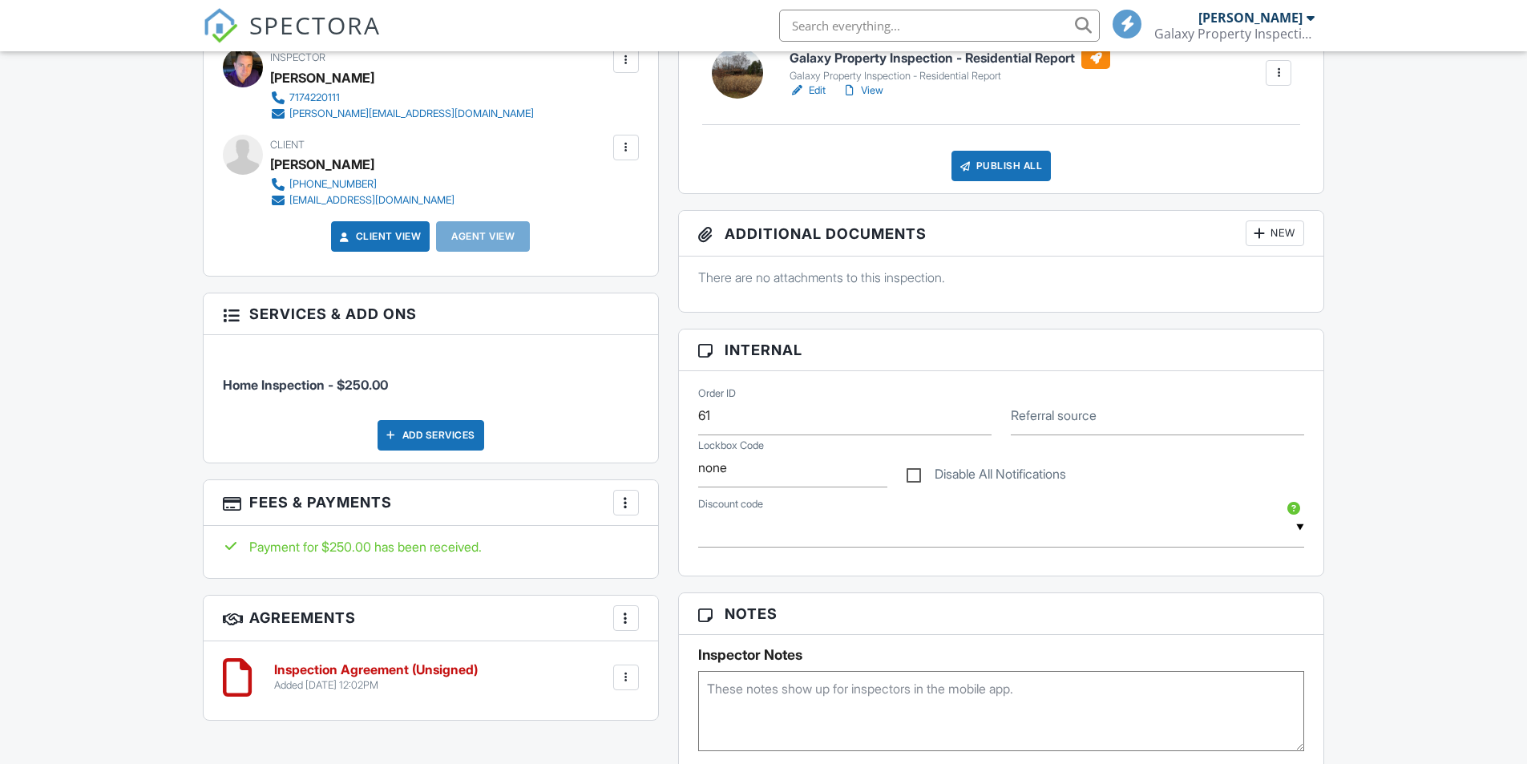
scroll to position [721, 0]
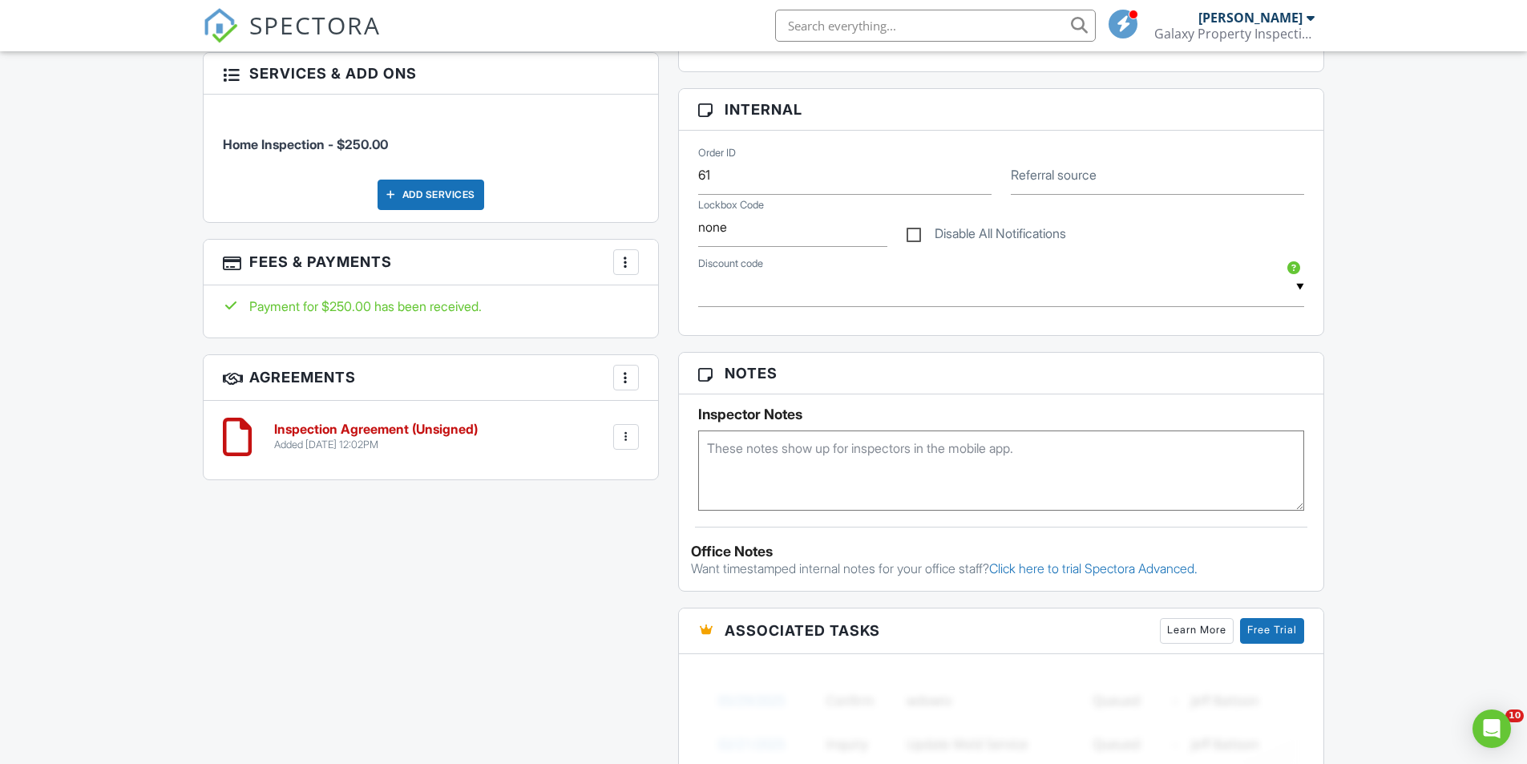
click at [414, 427] on h6 "Inspection Agreement (Unsigned)" at bounding box center [376, 429] width 204 height 14
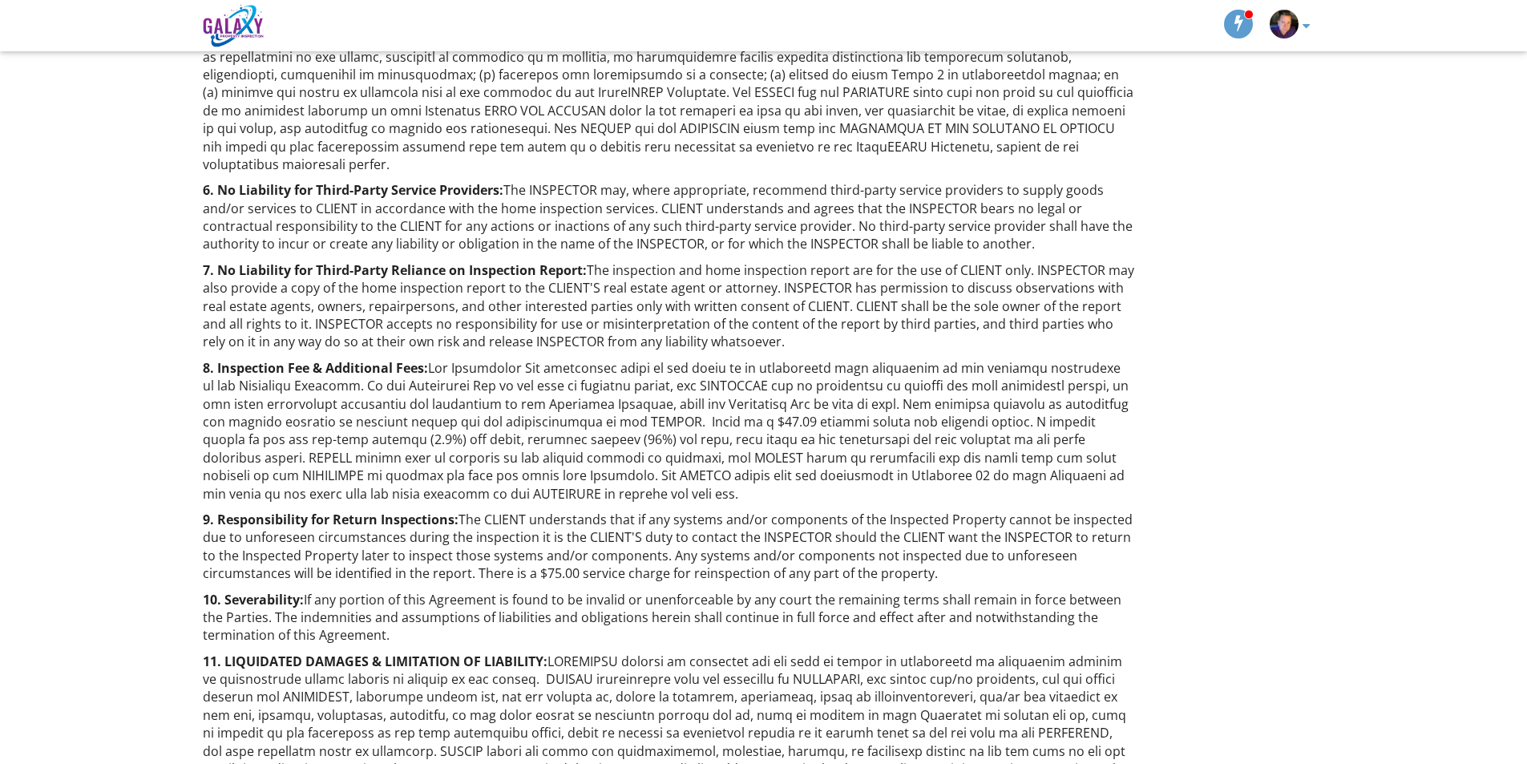
scroll to position [1202, 0]
